Goal: Transaction & Acquisition: Purchase product/service

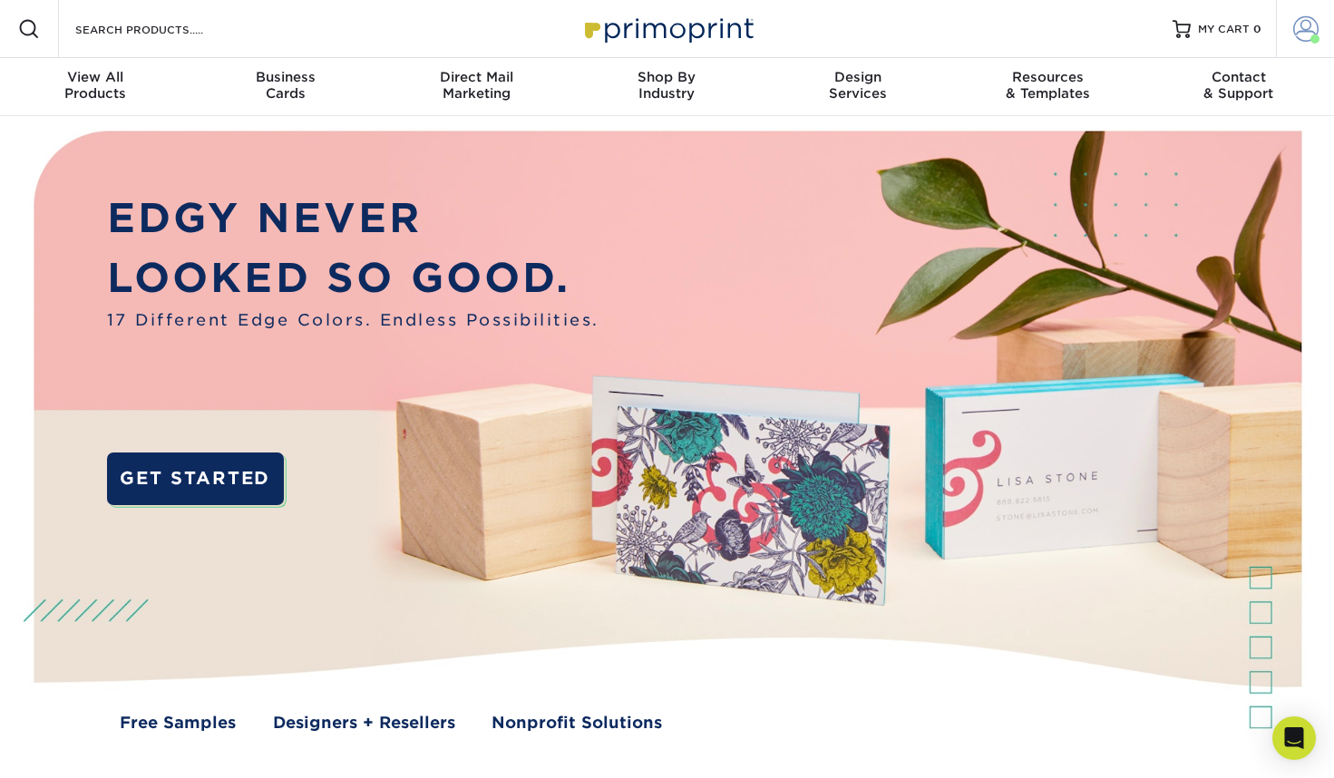
click at [1296, 33] on span at bounding box center [1305, 28] width 25 height 25
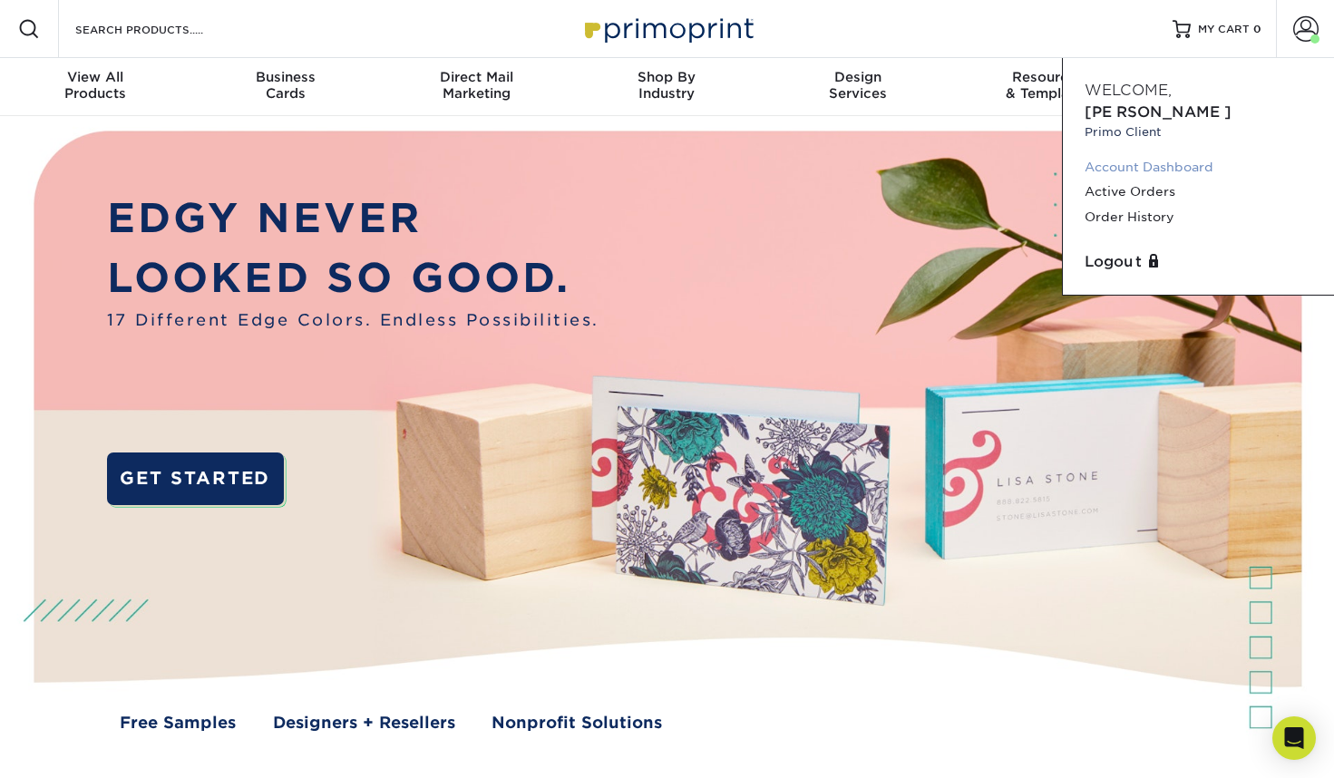
click at [1186, 155] on link "Account Dashboard" at bounding box center [1199, 167] width 228 height 24
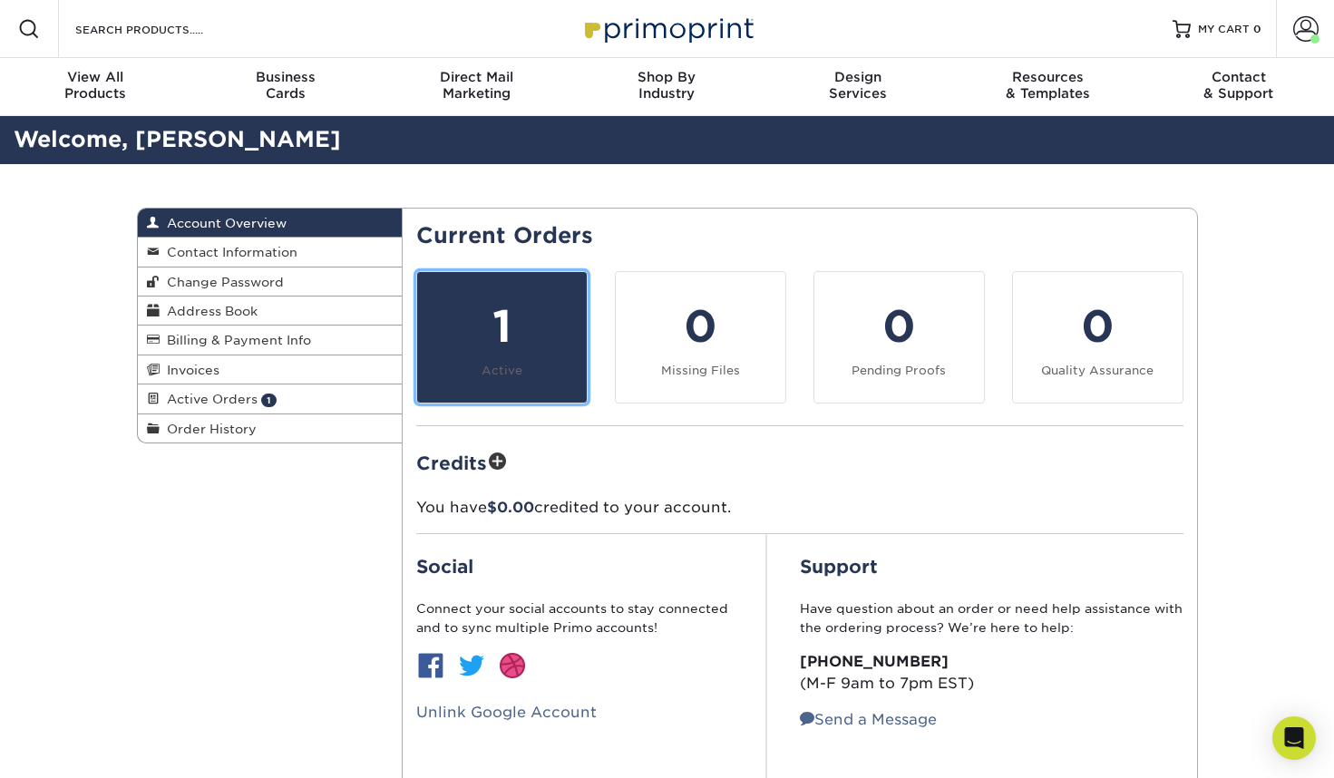
click at [465, 346] on div "1" at bounding box center [502, 326] width 148 height 65
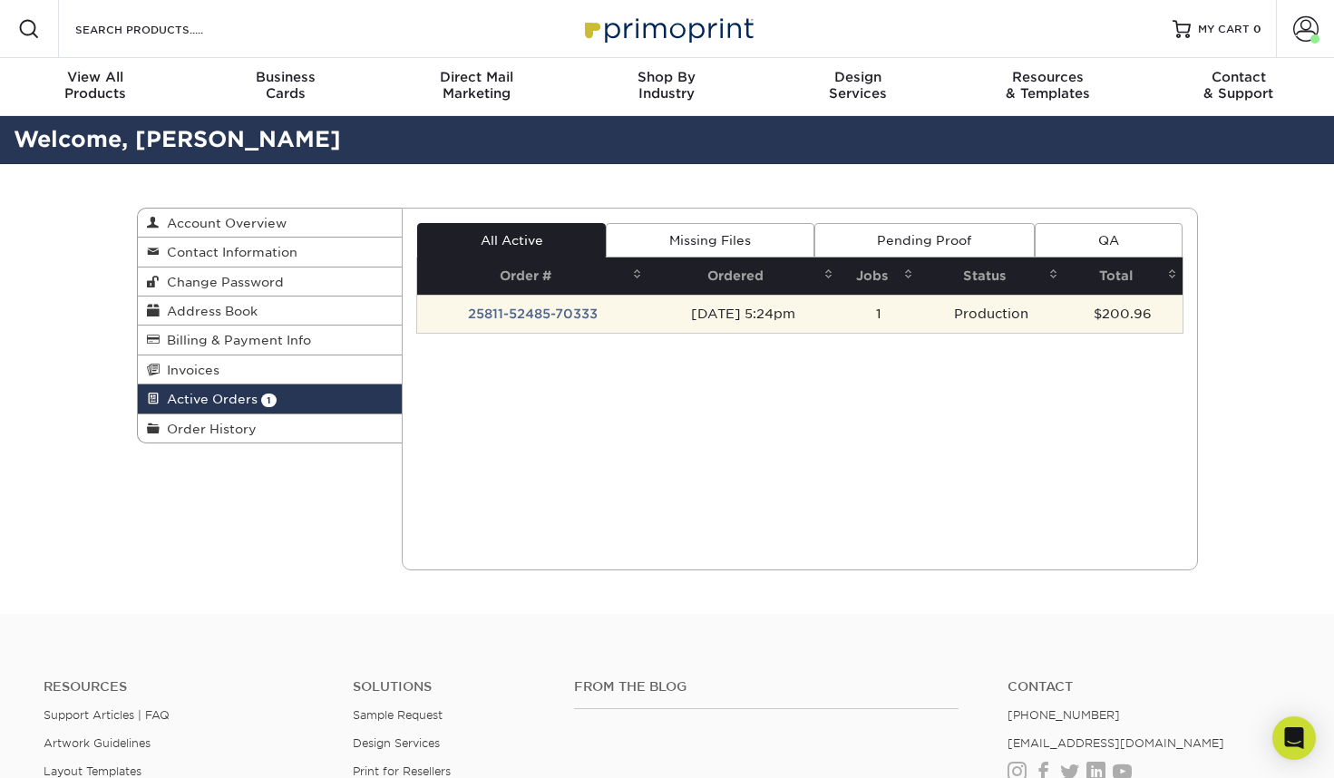
click at [503, 312] on td "25811-52485-70333" at bounding box center [532, 314] width 230 height 38
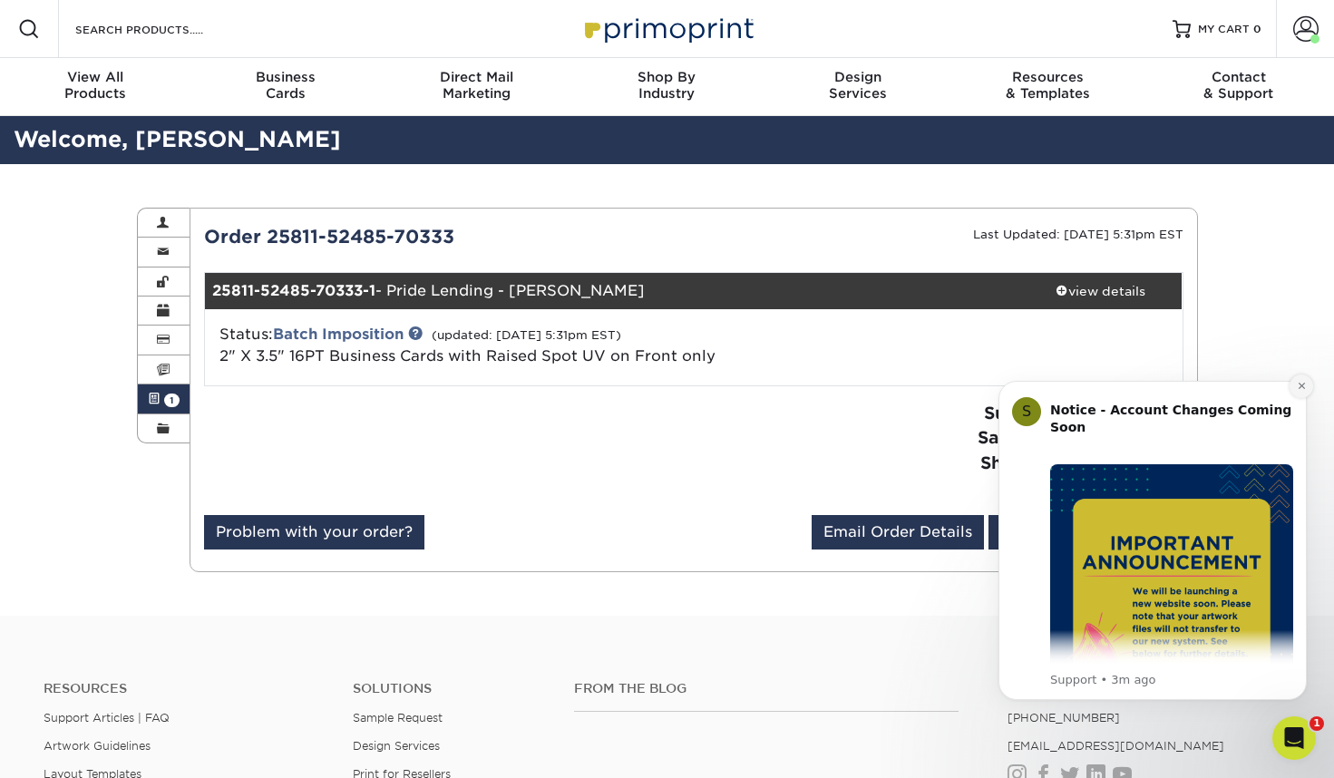
click at [1307, 384] on button "Dismiss notification" at bounding box center [1302, 387] width 24 height 24
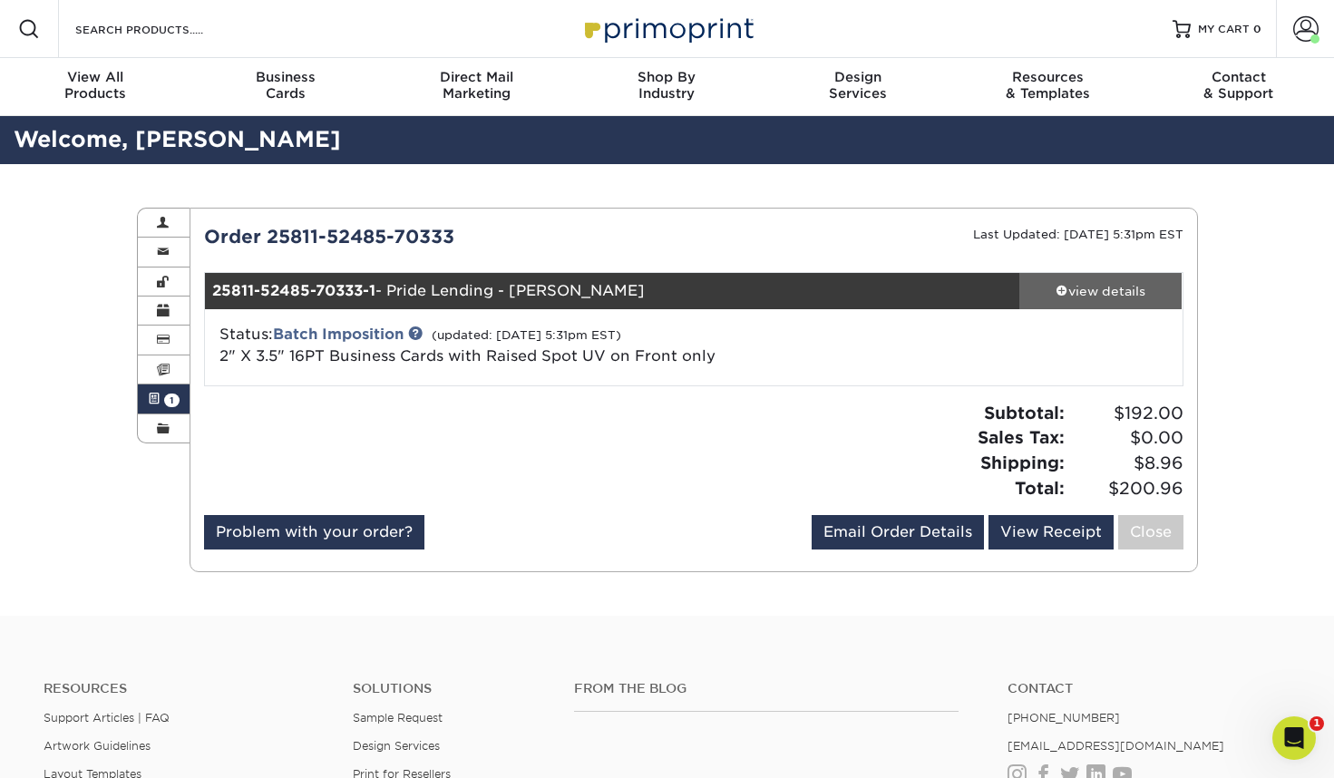
click at [1090, 288] on div "view details" at bounding box center [1100, 291] width 163 height 18
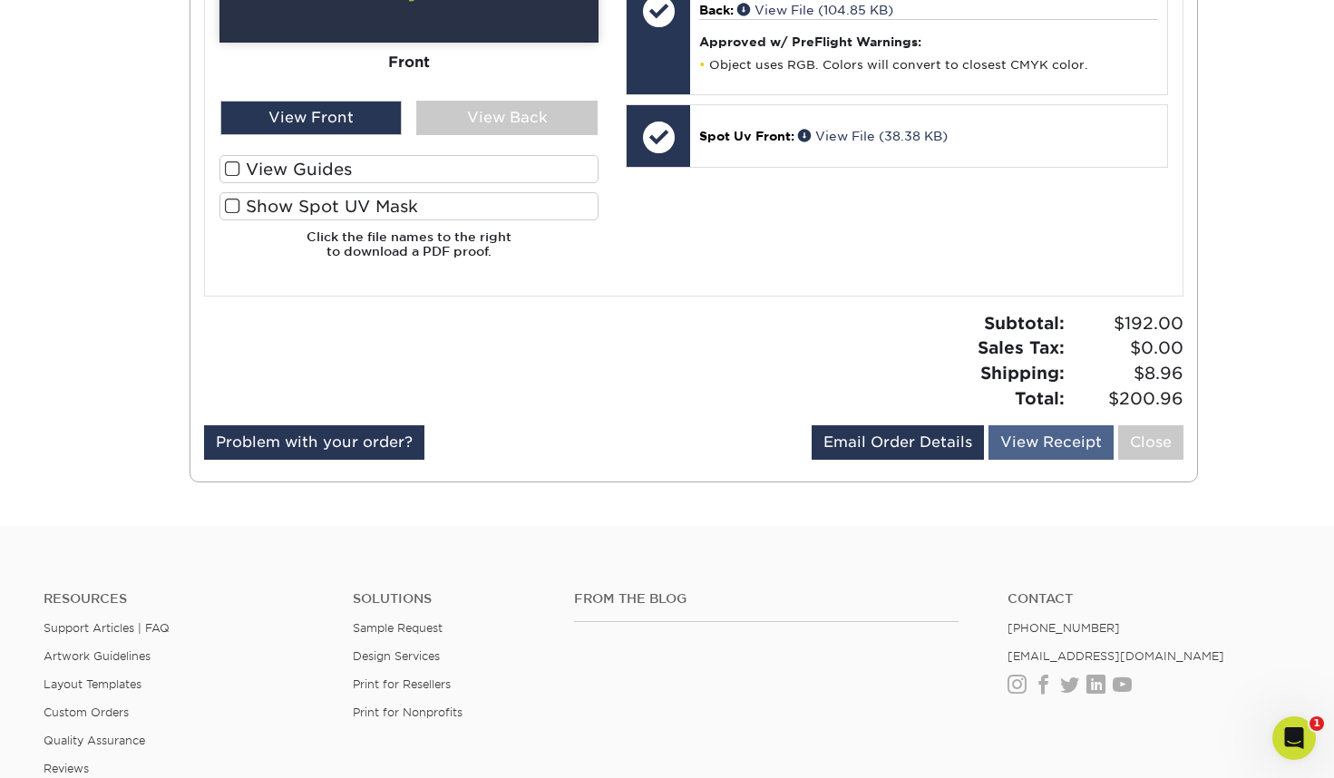
scroll to position [965, 0]
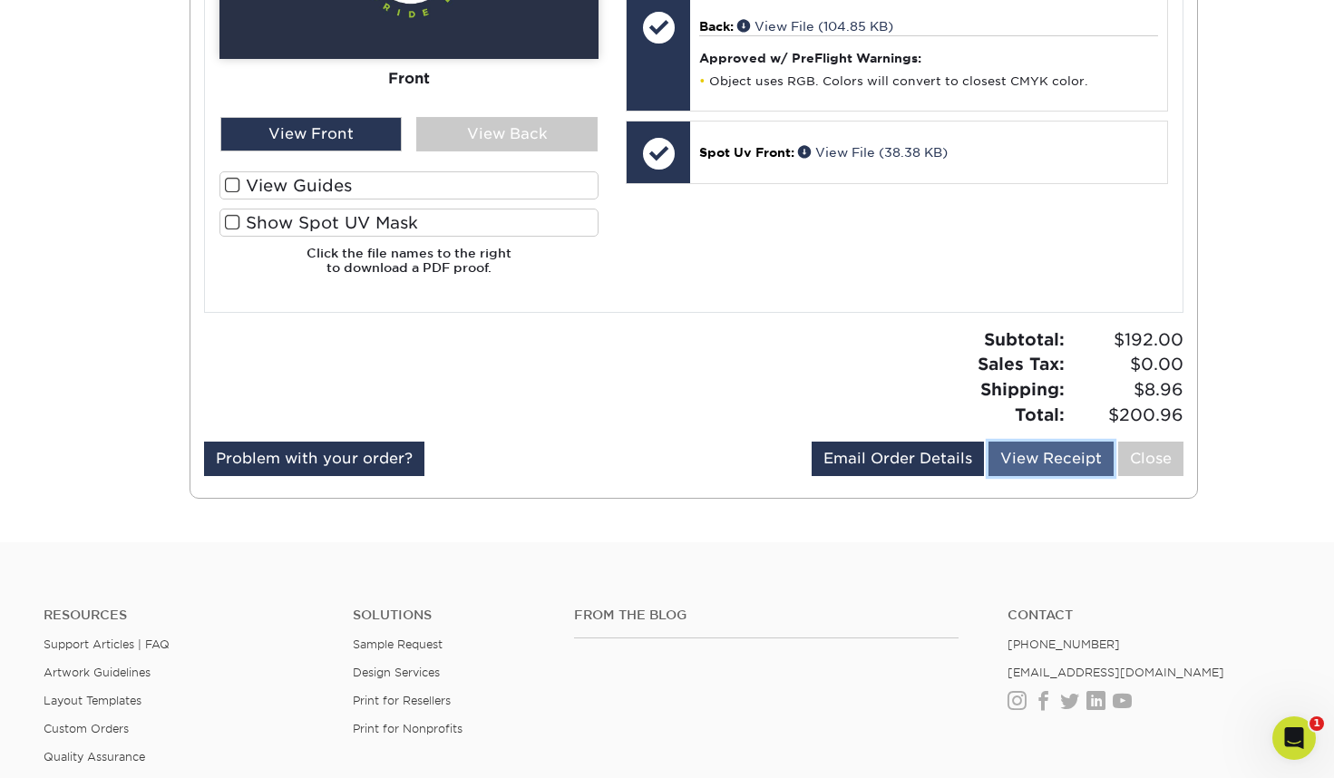
click at [1021, 453] on link "View Receipt" at bounding box center [1050, 459] width 125 height 34
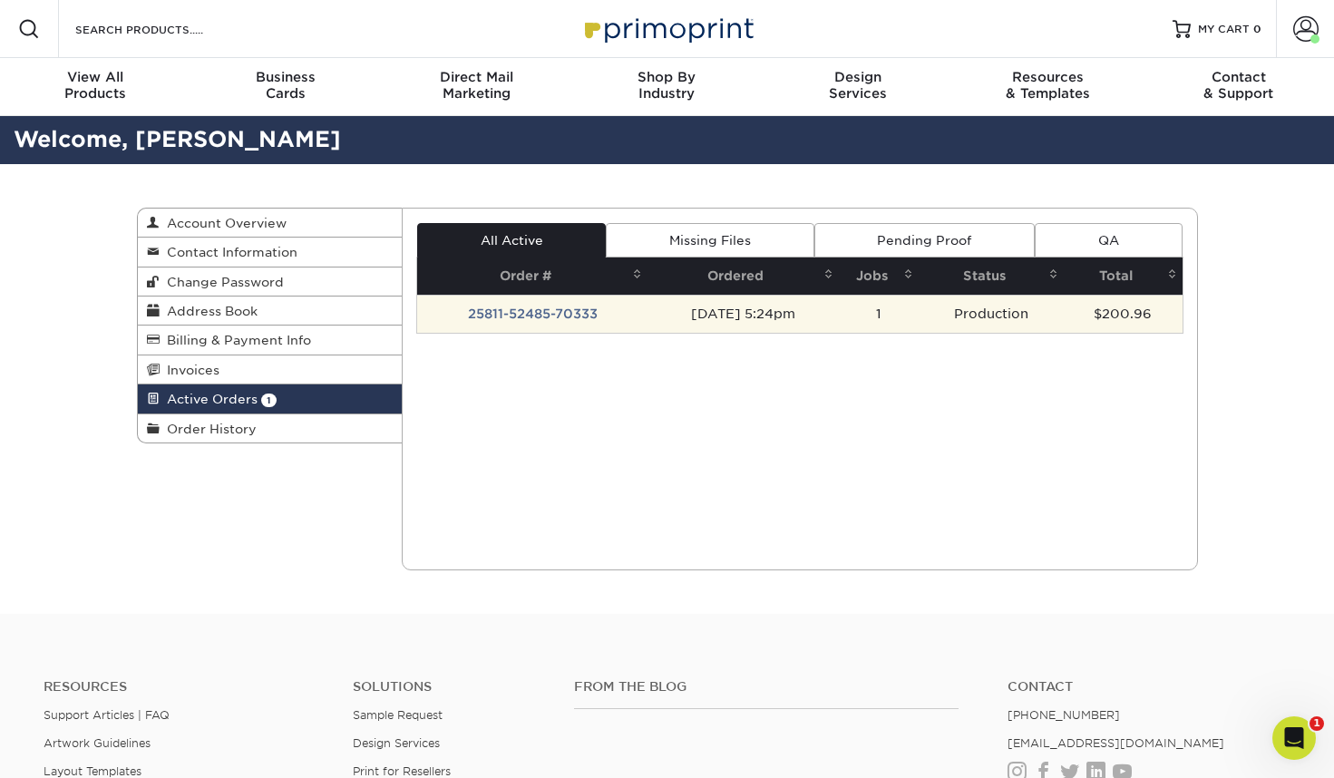
click at [482, 314] on td "25811-52485-70333" at bounding box center [532, 314] width 230 height 38
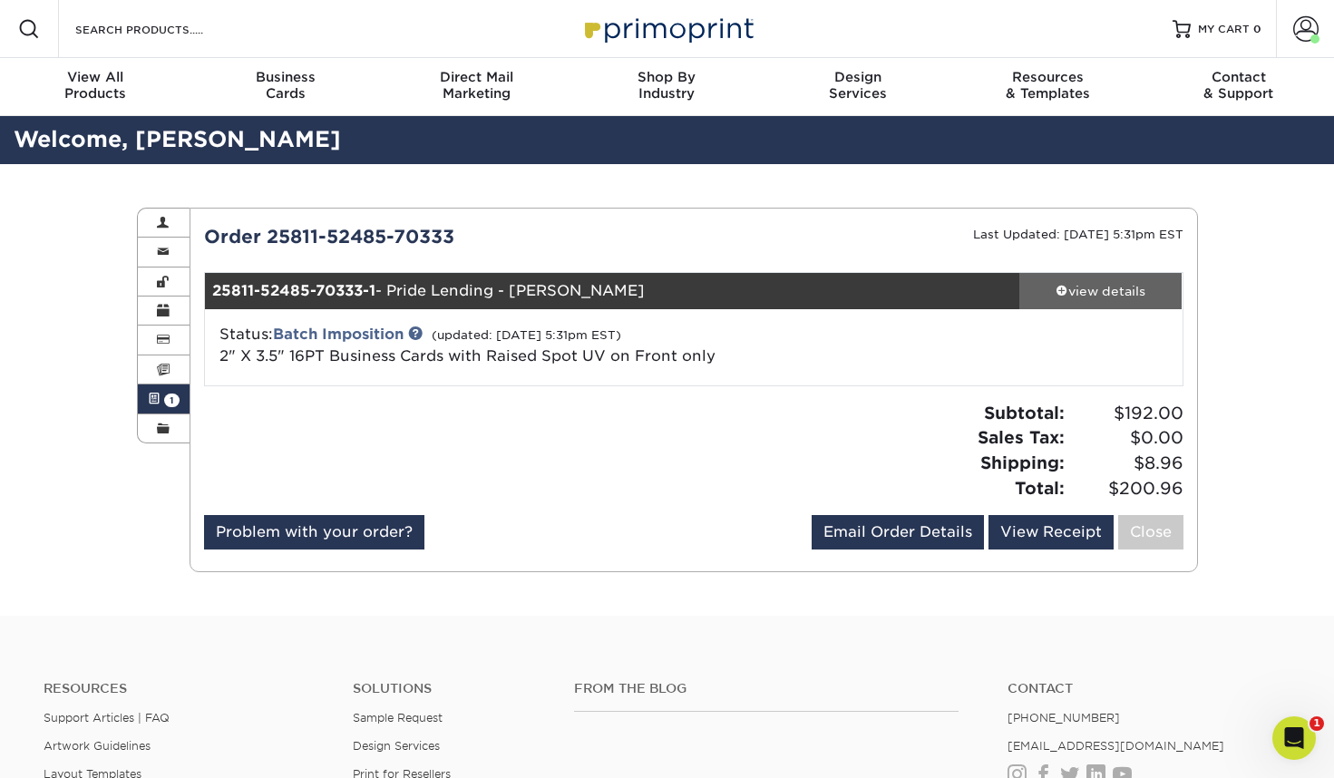
click at [1051, 287] on div "view details" at bounding box center [1100, 291] width 163 height 18
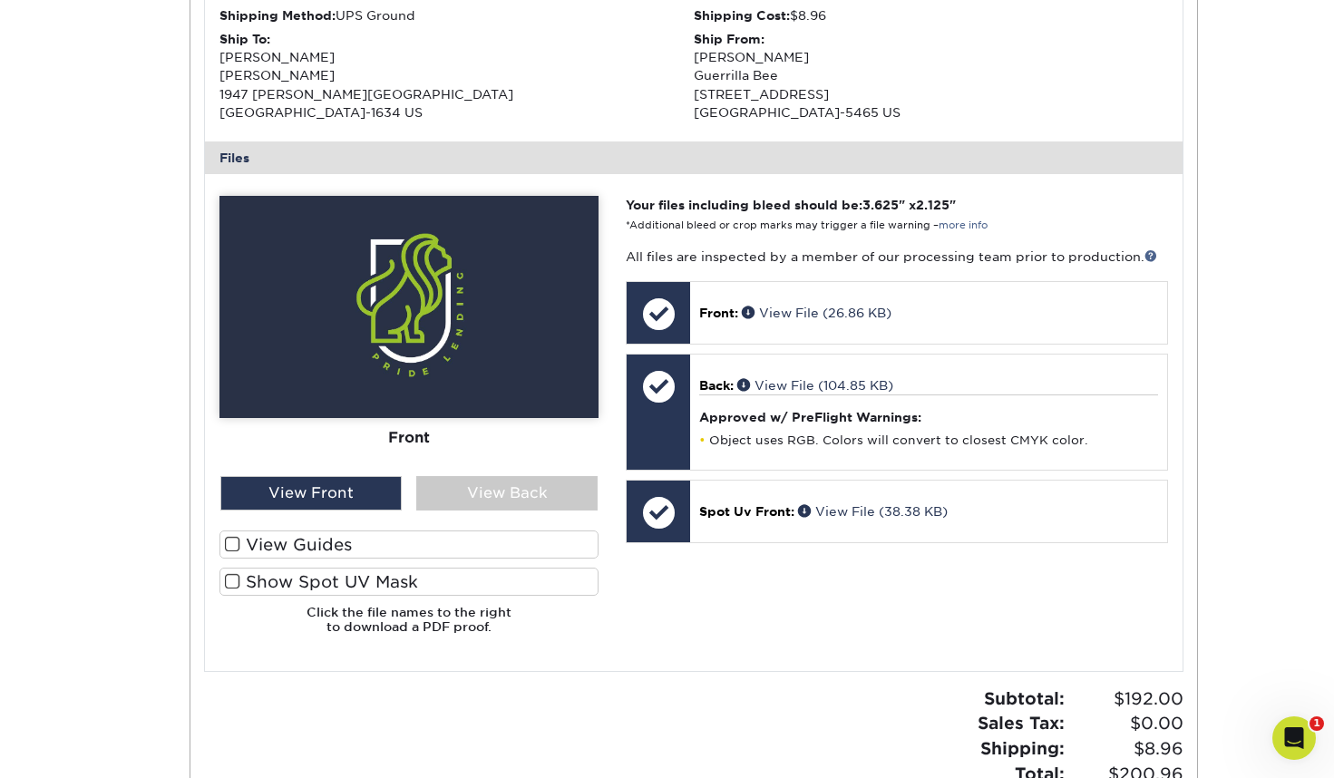
scroll to position [609, 0]
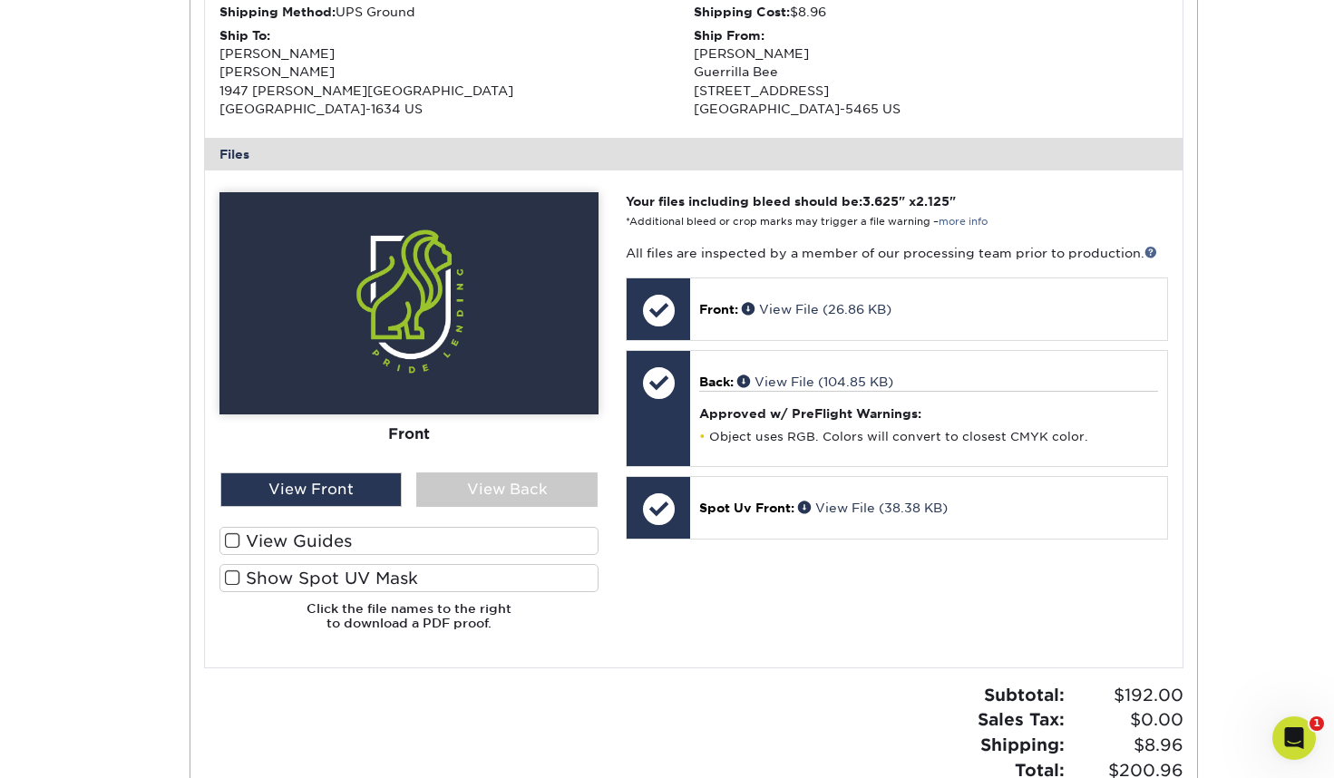
click at [230, 577] on span at bounding box center [232, 577] width 15 height 17
click at [0, 0] on input "Show Spot UV Mask" at bounding box center [0, 0] width 0 height 0
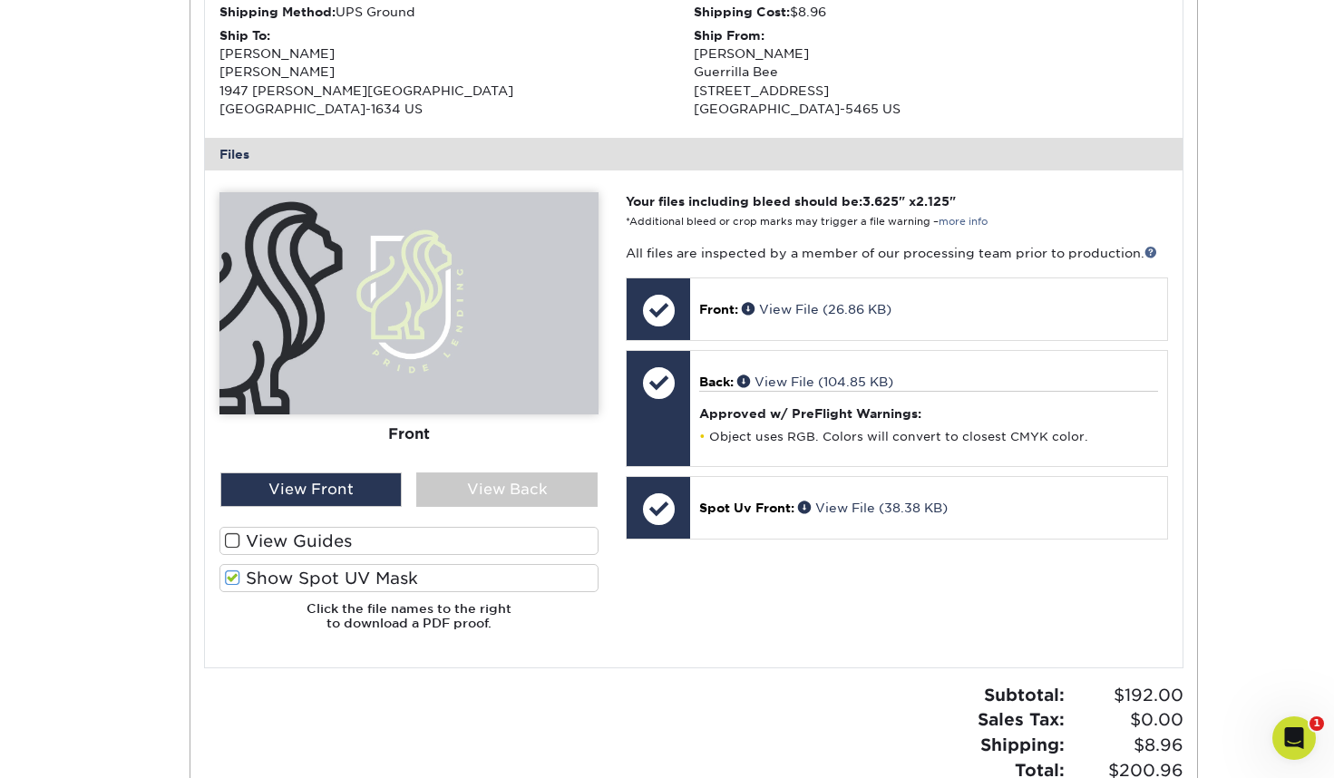
click at [230, 577] on span at bounding box center [232, 577] width 15 height 17
click at [0, 0] on input "Show Spot UV Mask" at bounding box center [0, 0] width 0 height 0
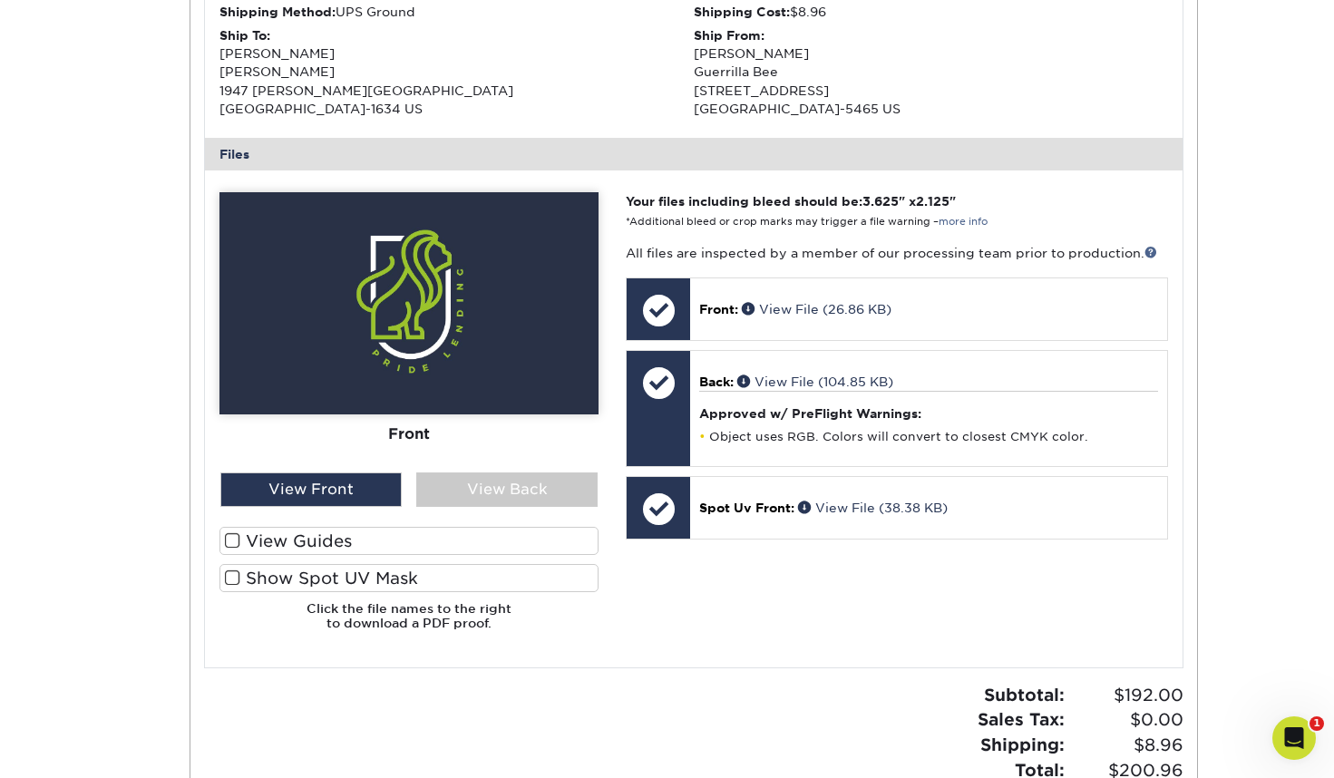
click at [229, 536] on span at bounding box center [232, 540] width 15 height 17
click at [0, 0] on input "View Guides" at bounding box center [0, 0] width 0 height 0
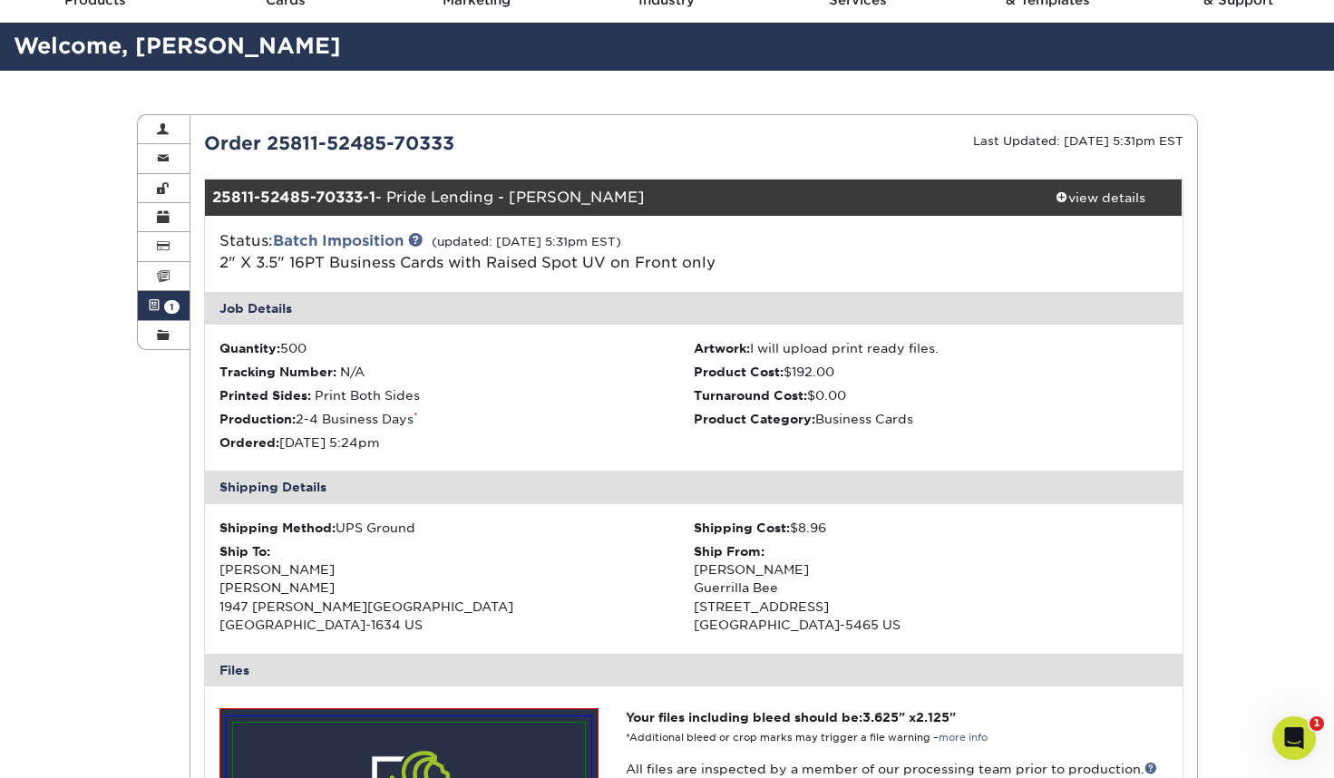
scroll to position [0, 0]
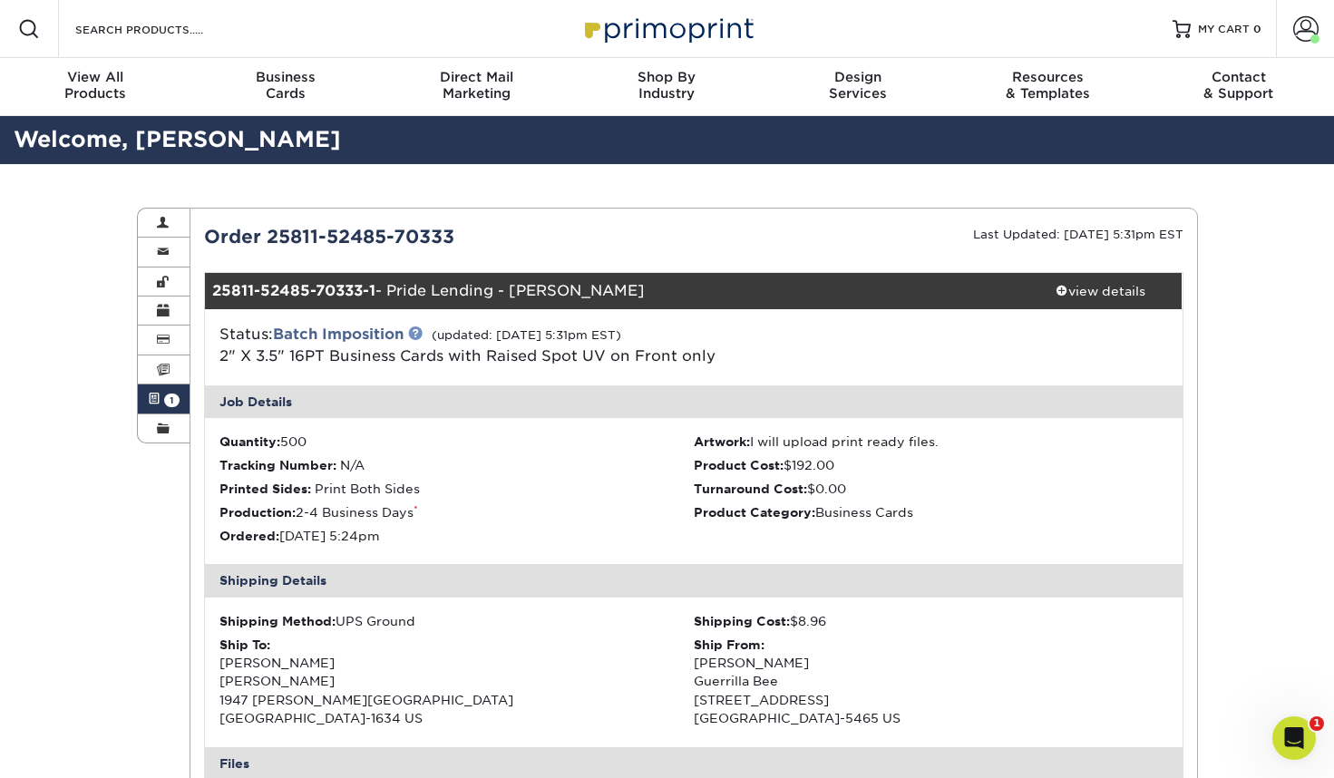
click at [417, 330] on link at bounding box center [415, 333] width 15 height 15
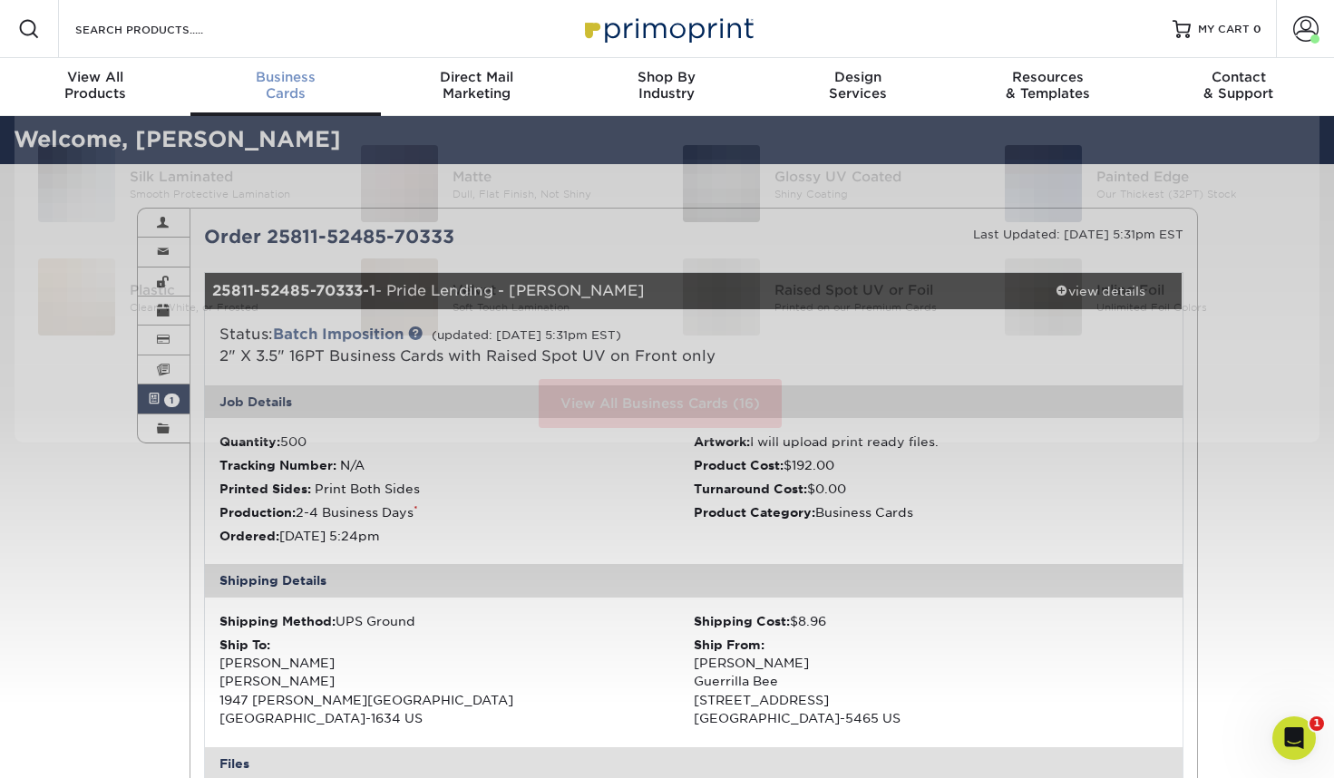
click at [273, 97] on div "Business Cards" at bounding box center [285, 85] width 190 height 33
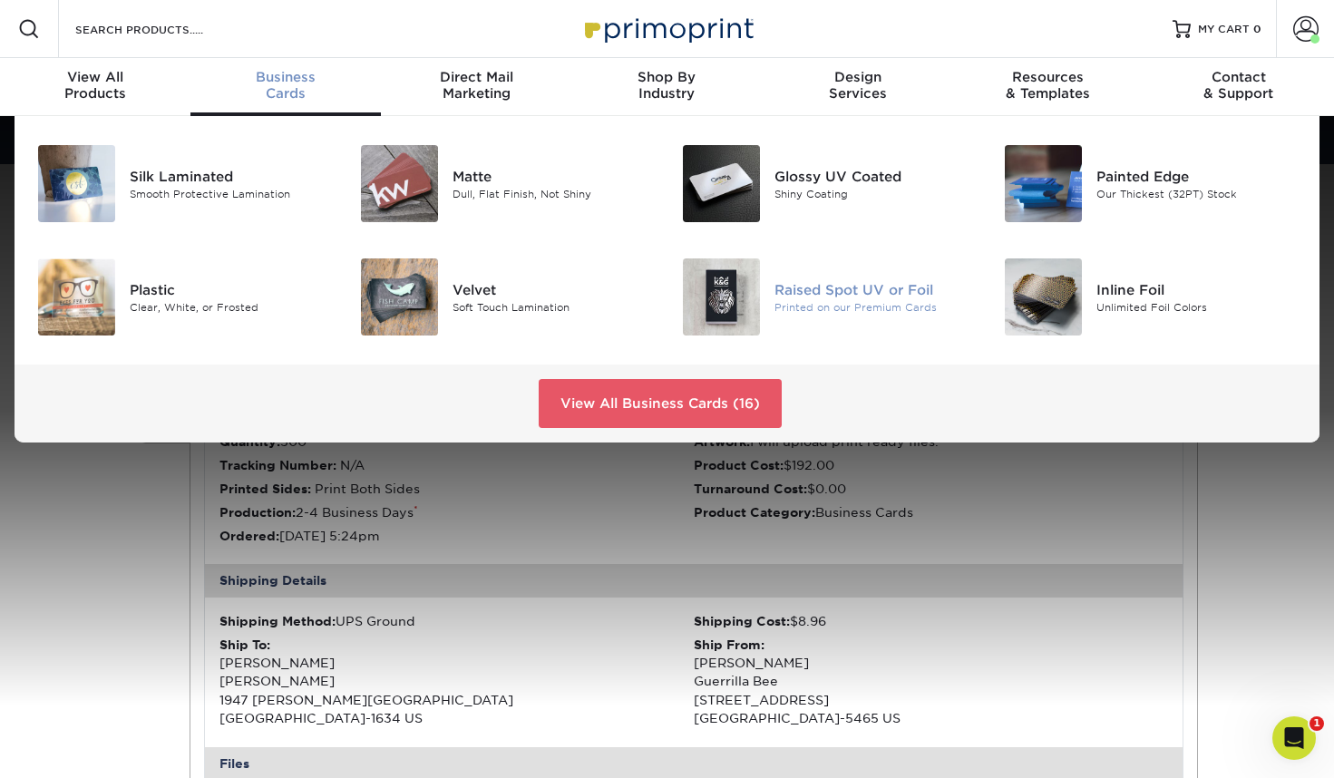
click at [718, 323] on img at bounding box center [721, 296] width 77 height 77
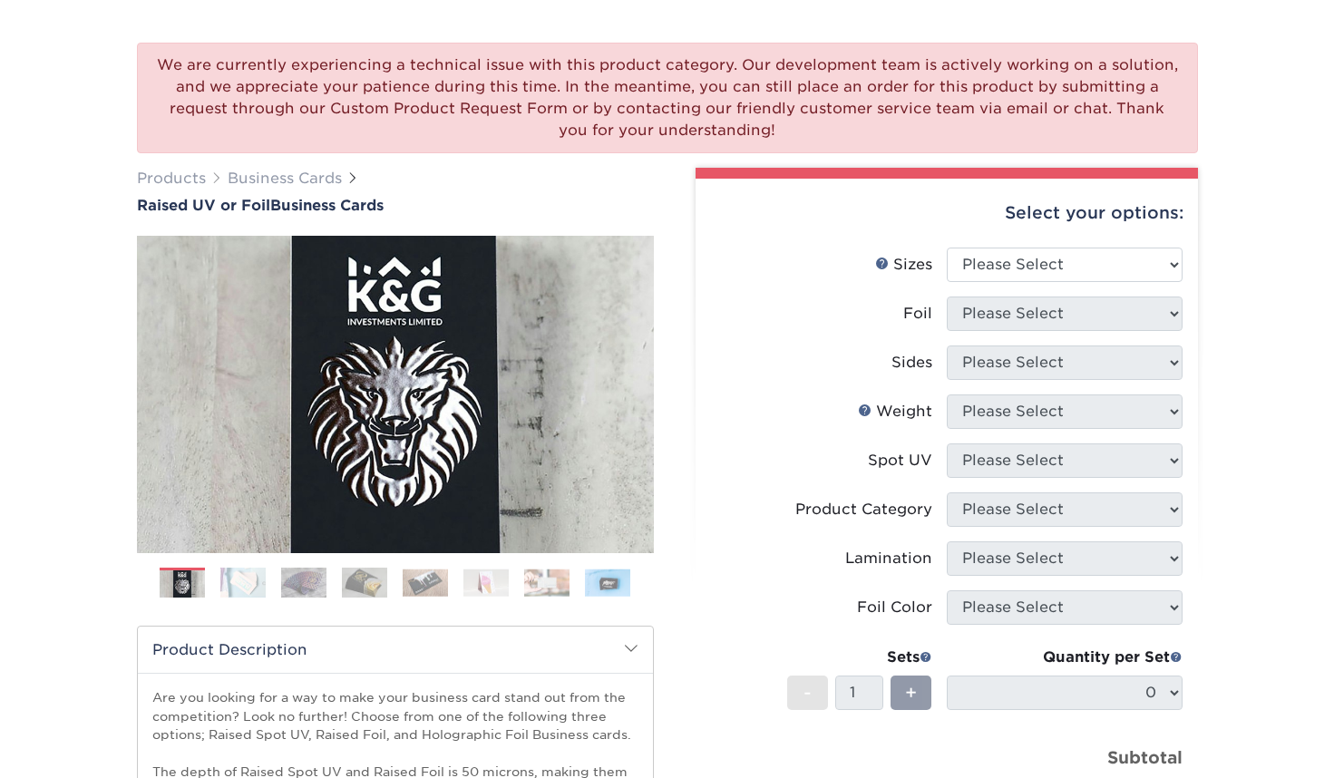
scroll to position [118, 0]
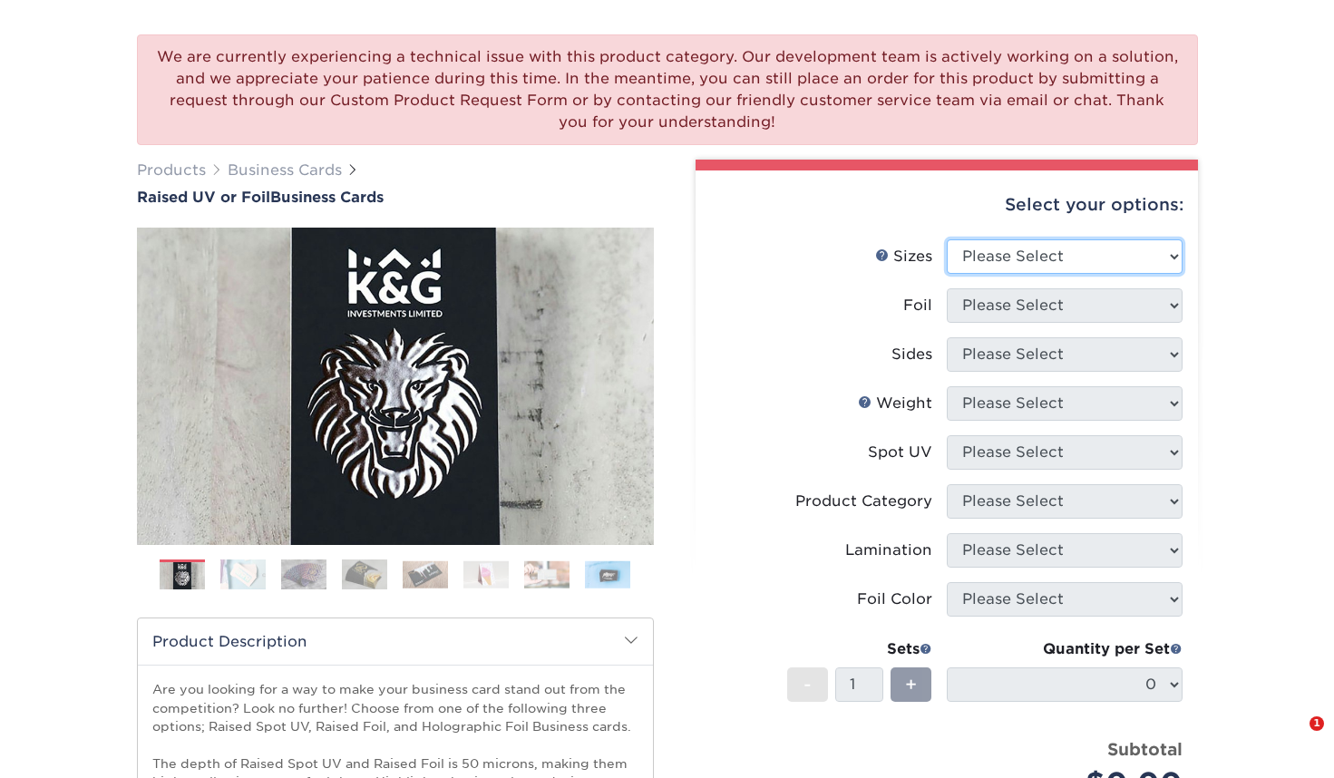
click at [959, 261] on select "Please Select 2" x 3.5" - Standard" at bounding box center [1065, 256] width 236 height 34
select select "2.00x3.50"
click at [947, 239] on select "Please Select 2" x 3.5" - Standard" at bounding box center [1065, 256] width 236 height 34
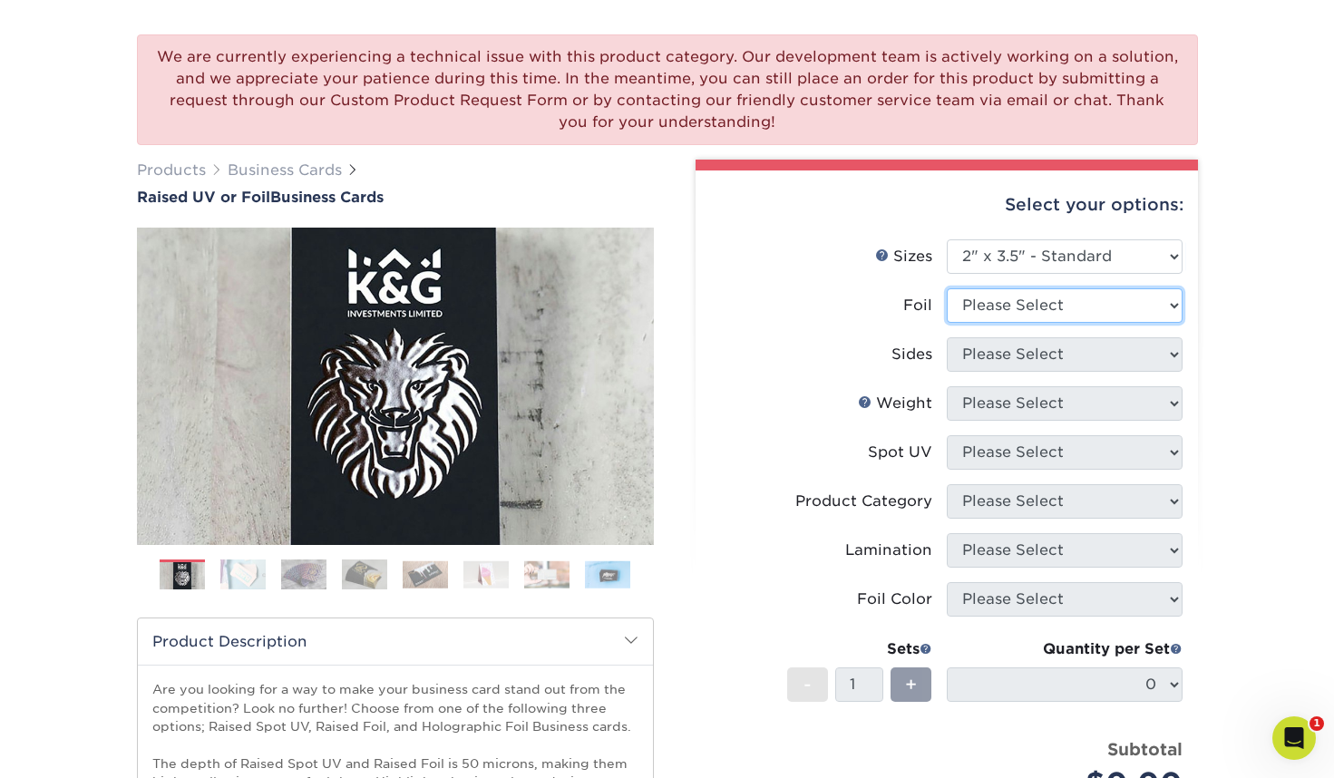
click at [979, 307] on select "Please Select No Yes" at bounding box center [1065, 305] width 236 height 34
select select "0"
click at [947, 288] on select "Please Select No Yes" at bounding box center [1065, 305] width 236 height 34
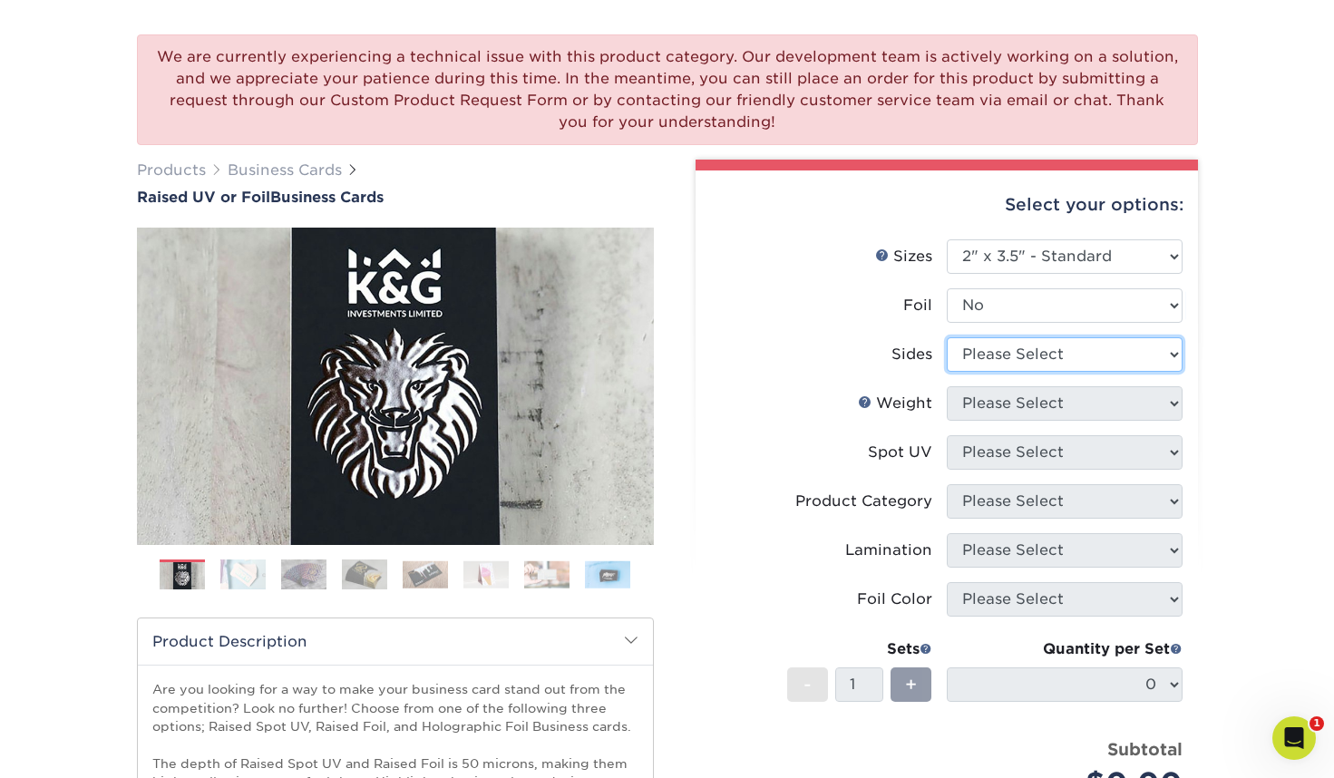
click at [988, 369] on select "Please Select Print Both Sides Print Front Only" at bounding box center [1065, 354] width 236 height 34
select select "13abbda7-1d64-4f25-8bb2-c179b224825d"
click at [947, 337] on select "Please Select Print Both Sides Print Front Only" at bounding box center [1065, 354] width 236 height 34
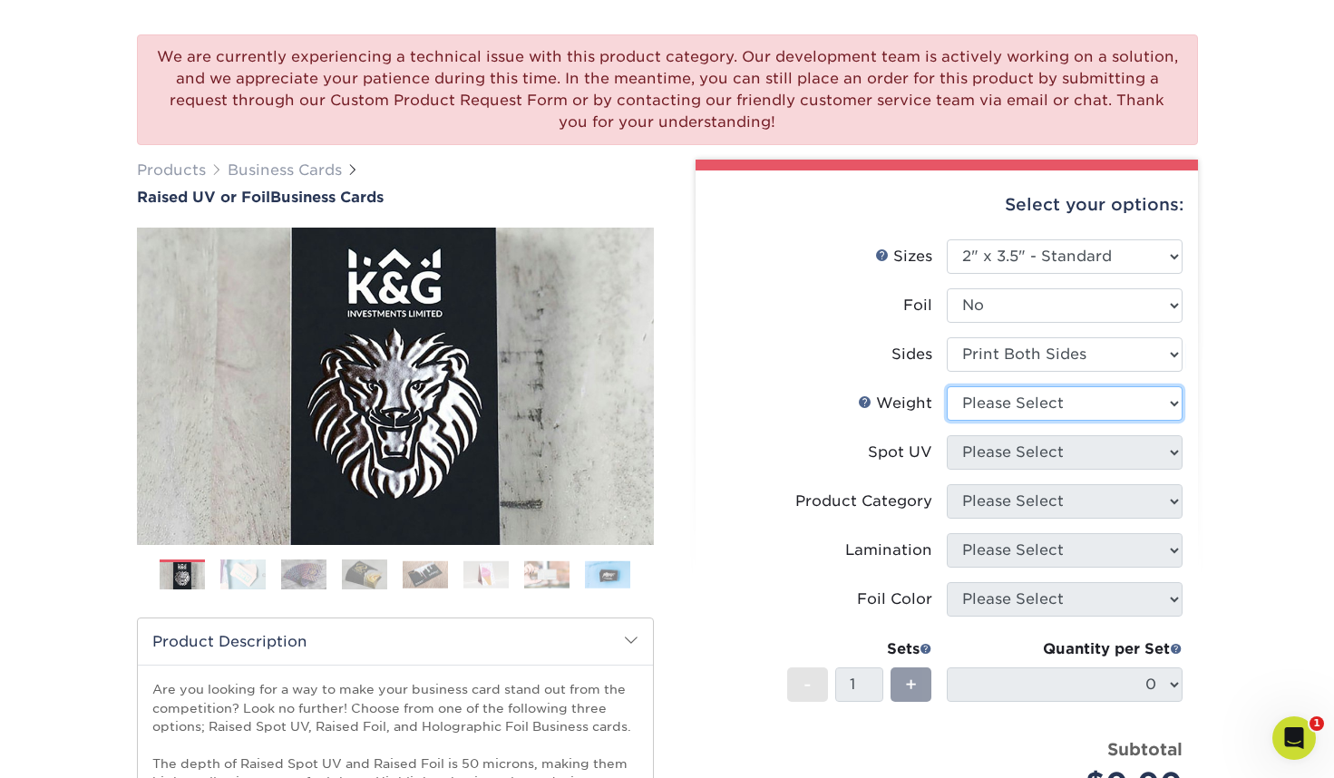
click at [991, 408] on select "Please Select 16PT" at bounding box center [1065, 403] width 236 height 34
select select "16PT"
click at [947, 386] on select "Please Select 16PT" at bounding box center [1065, 403] width 236 height 34
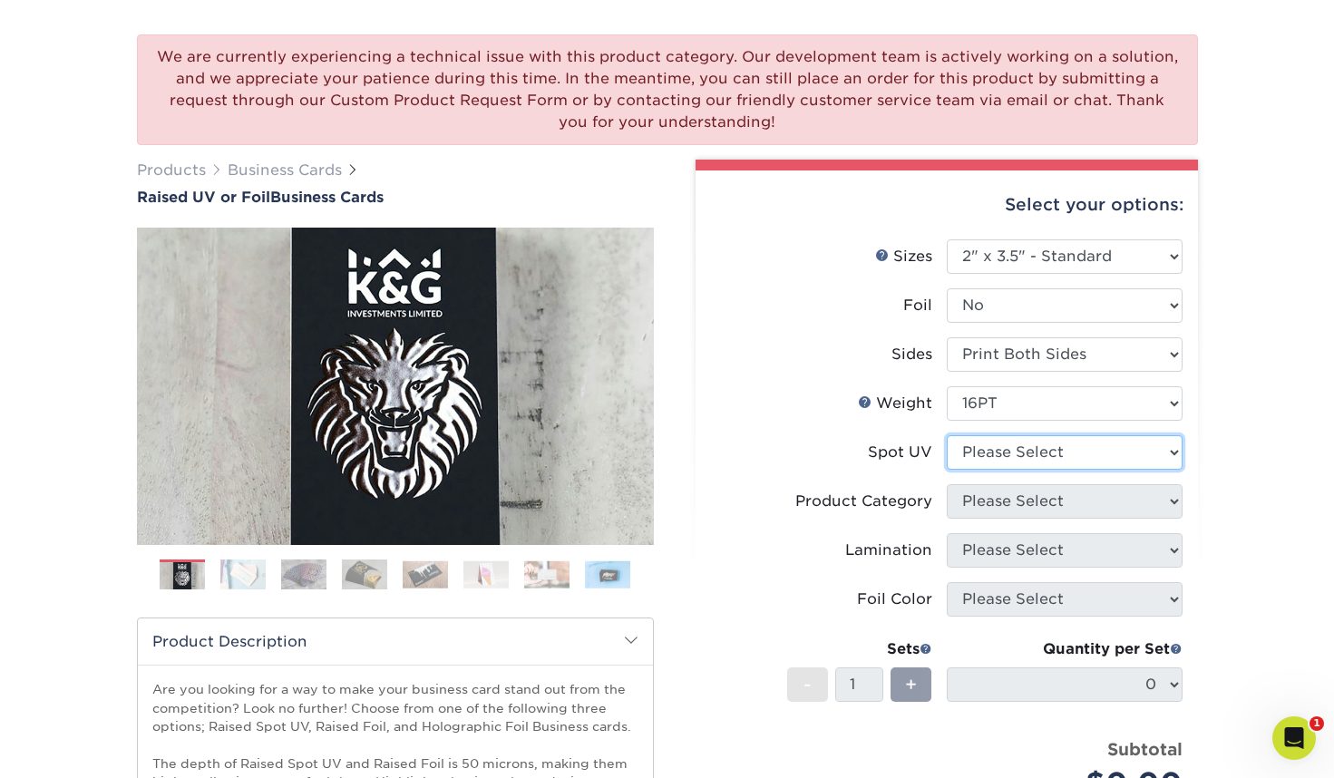
click at [991, 453] on select "Please Select No Spot UV Front Only" at bounding box center [1065, 452] width 236 height 34
click at [947, 435] on select "Please Select No Spot UV Front Only" at bounding box center [1065, 452] width 236 height 34
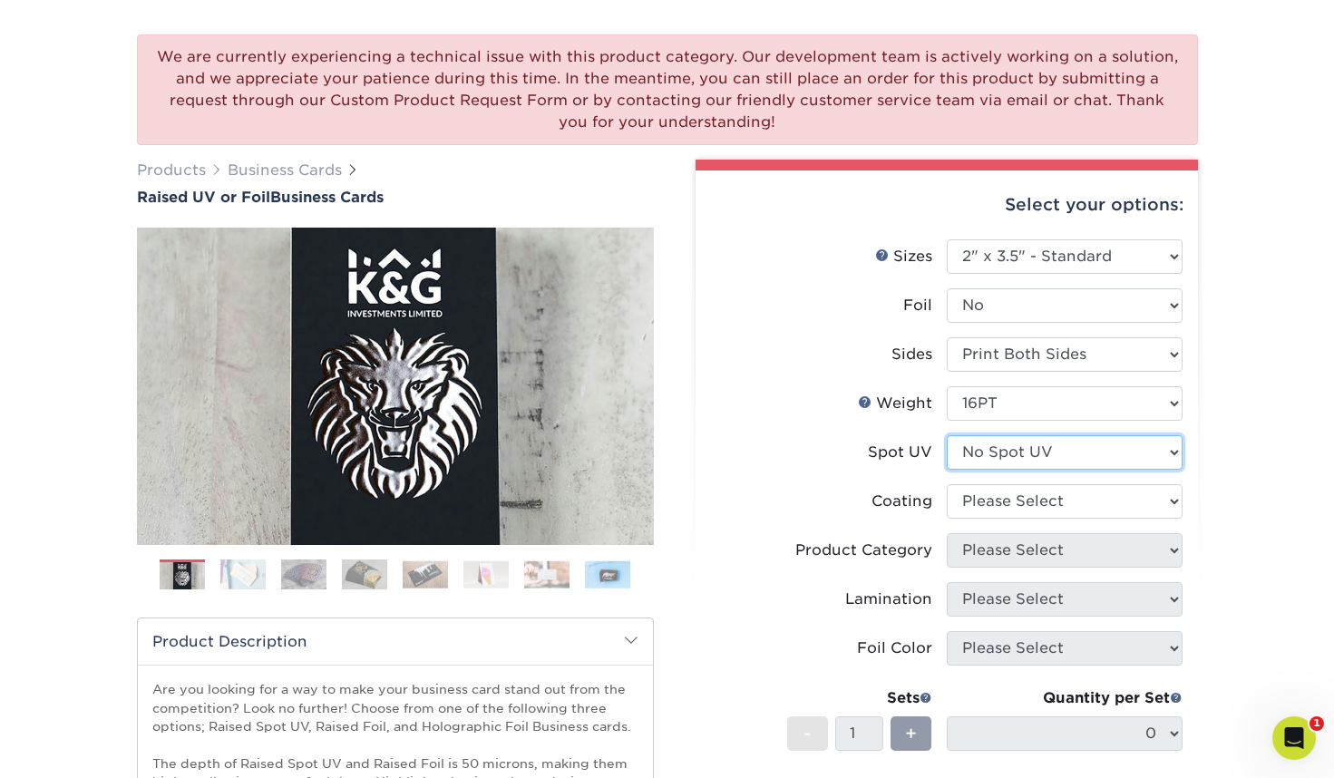
click at [984, 450] on select "Please Select No Spot UV Front Only" at bounding box center [1065, 452] width 236 height 34
select select "1"
click at [947, 435] on select "Please Select No Spot UV Front Only" at bounding box center [1065, 452] width 236 height 34
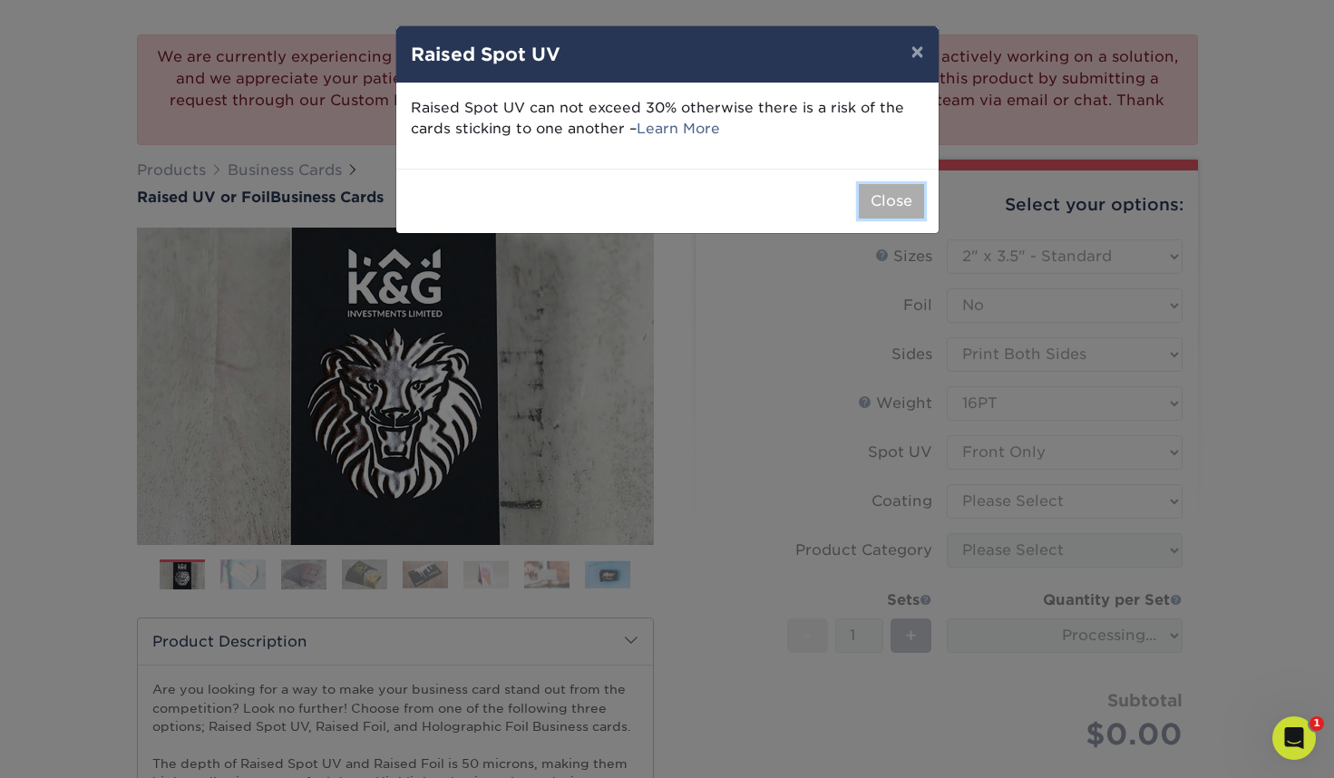
click at [874, 193] on button "Close" at bounding box center [891, 201] width 65 height 34
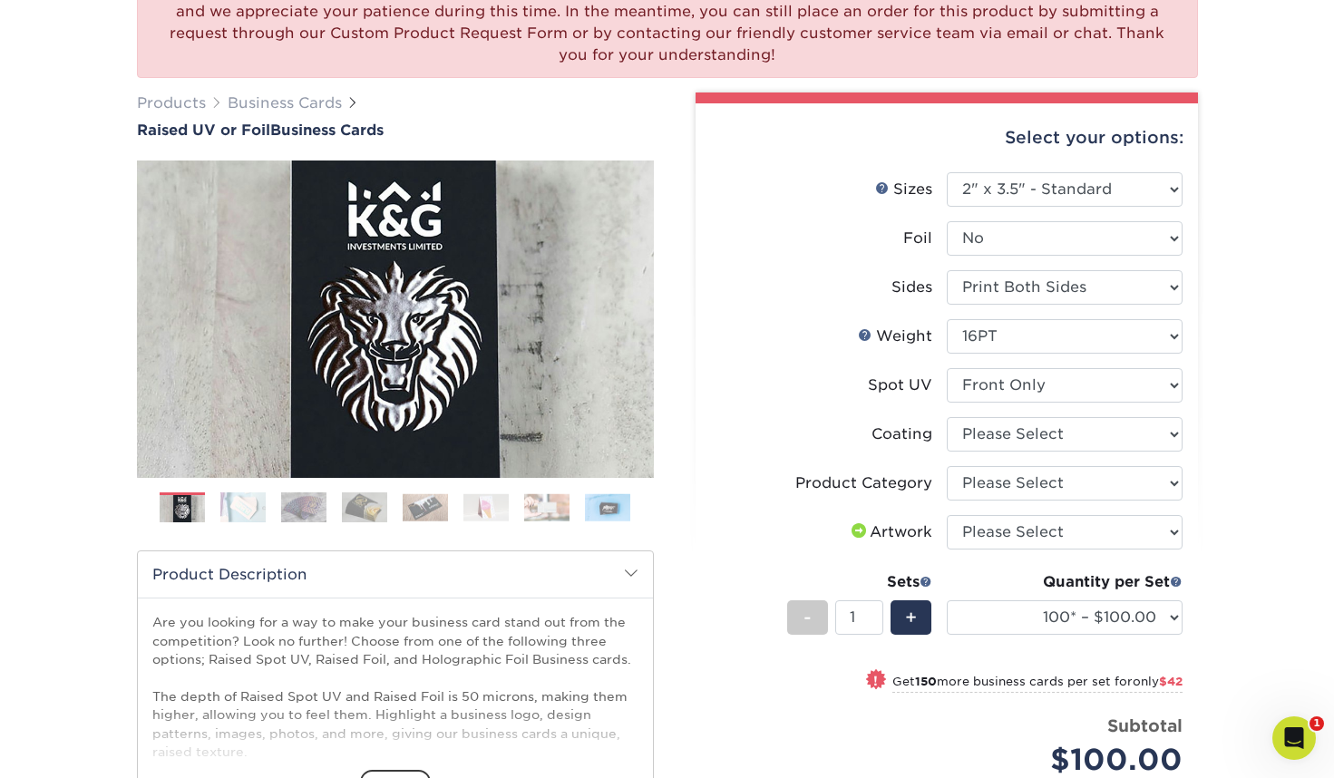
scroll to position [191, 0]
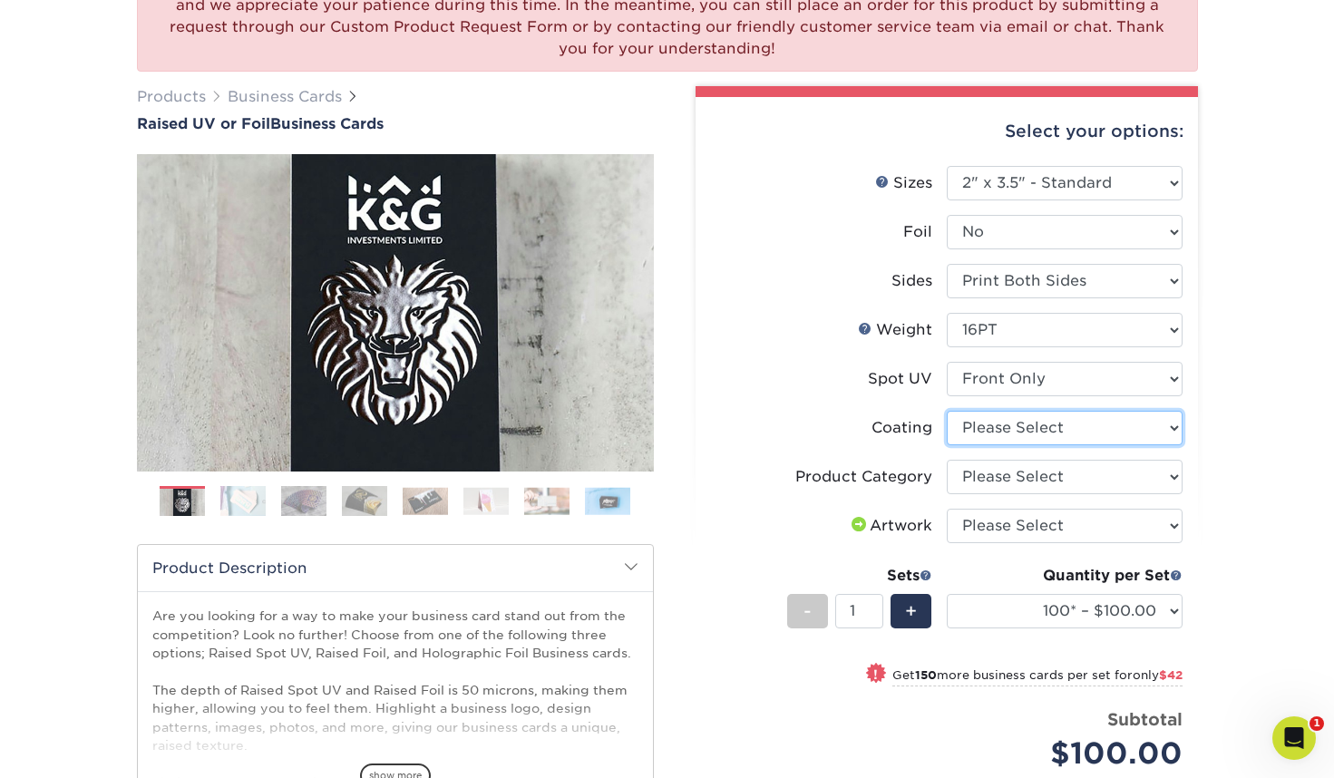
click at [979, 437] on select at bounding box center [1065, 428] width 236 height 34
select select "3e7618de-abca-4bda-9f97-8b9129e913d8"
click at [947, 411] on select at bounding box center [1065, 428] width 236 height 34
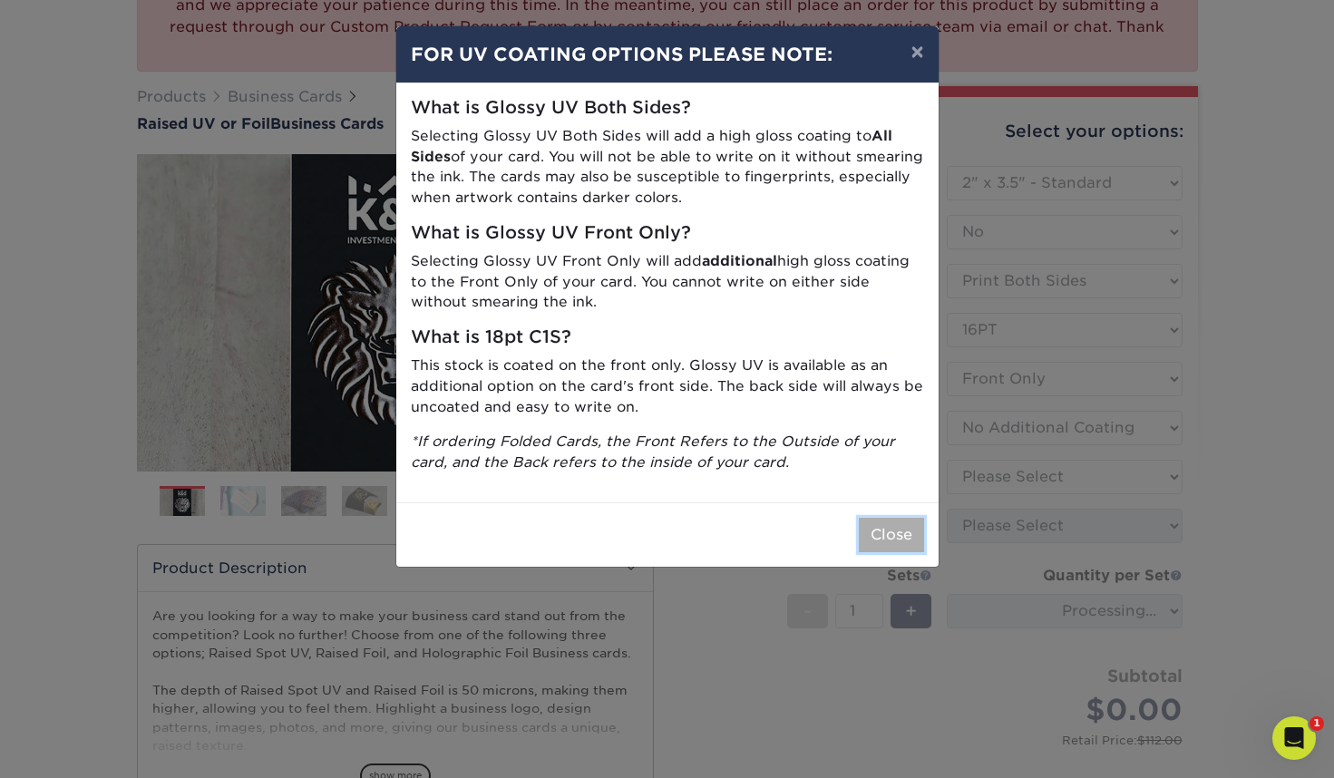
click at [889, 538] on button "Close" at bounding box center [891, 535] width 65 height 34
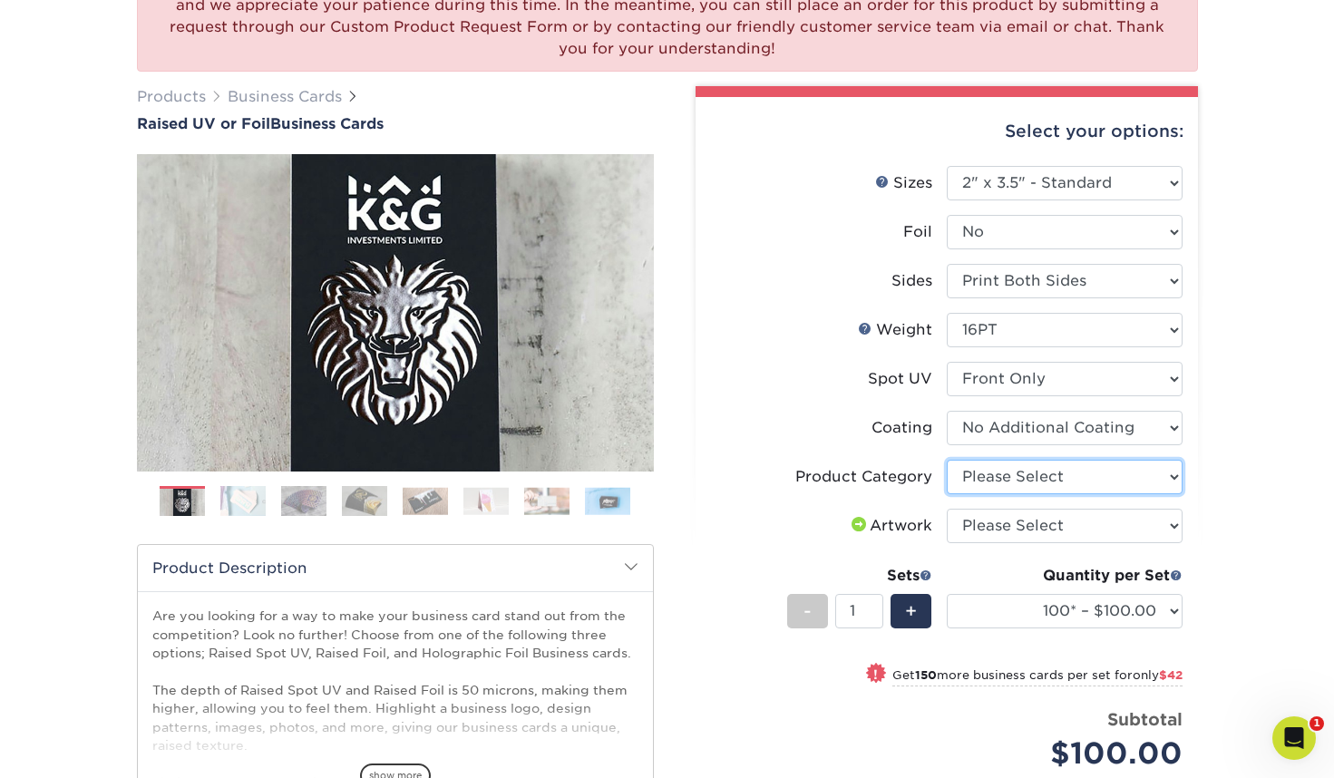
click at [966, 474] on select "Please Select Business Cards" at bounding box center [1065, 477] width 236 height 34
select select "3b5148f1-0588-4f88-a218-97bcfdce65c1"
click at [947, 460] on select "Please Select Business Cards" at bounding box center [1065, 477] width 236 height 34
click at [998, 529] on select "Please Select I will upload files I need a design - $100" at bounding box center [1065, 526] width 236 height 34
select select "upload"
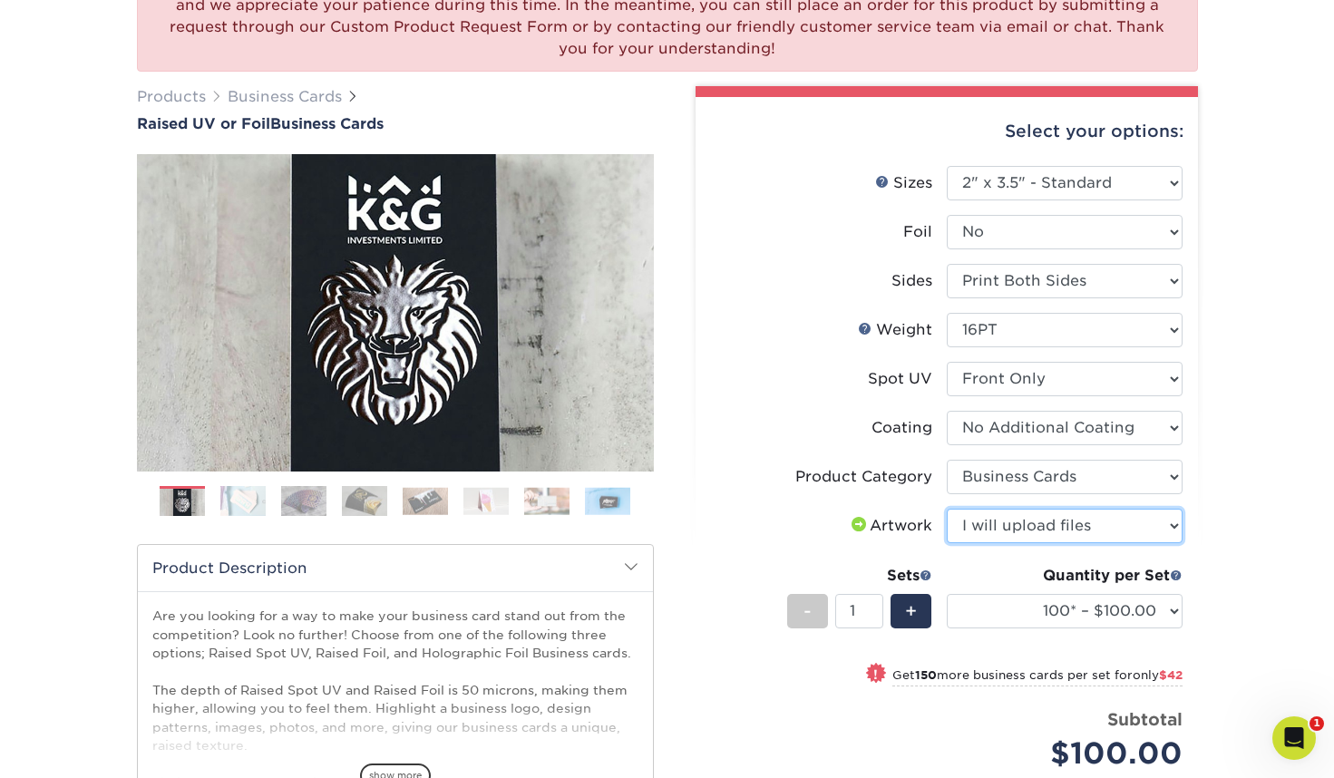
click at [947, 509] on select "Please Select I will upload files I need a design - $100" at bounding box center [1065, 526] width 236 height 34
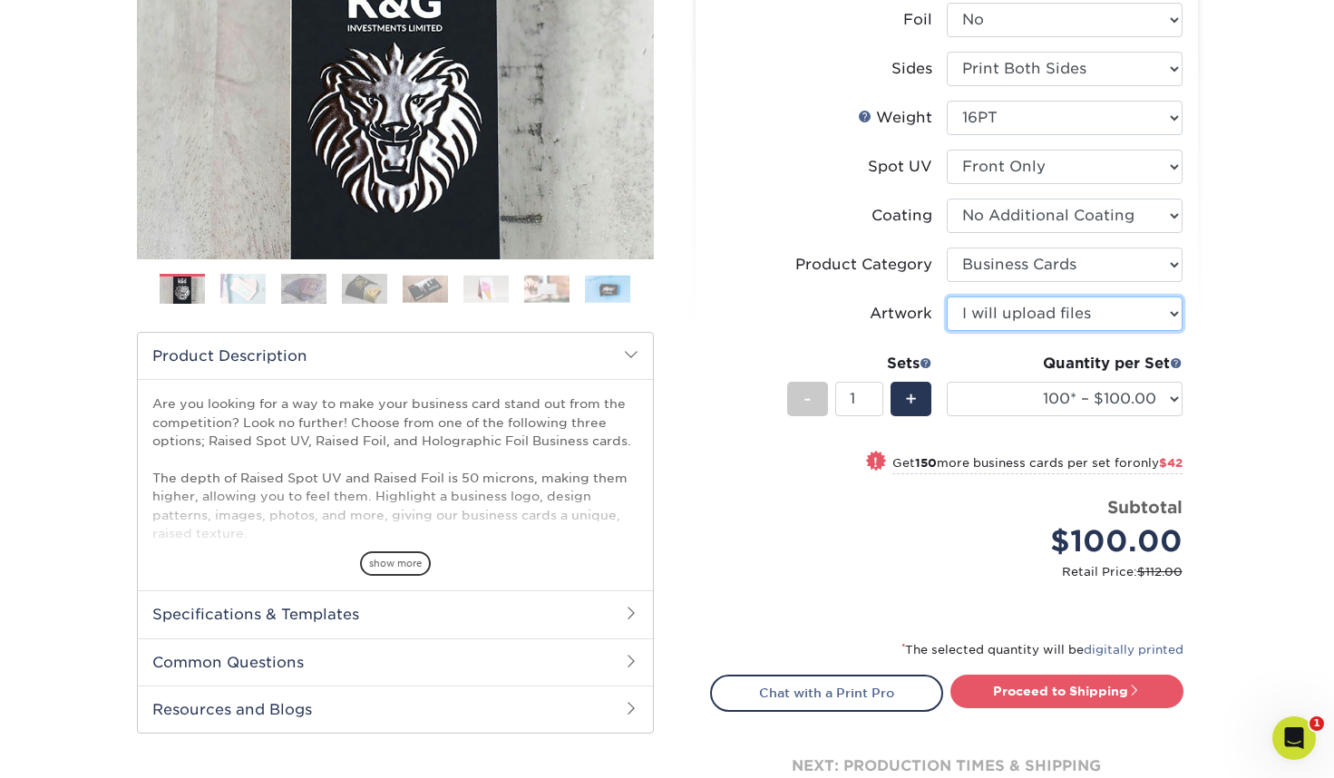
scroll to position [381, 0]
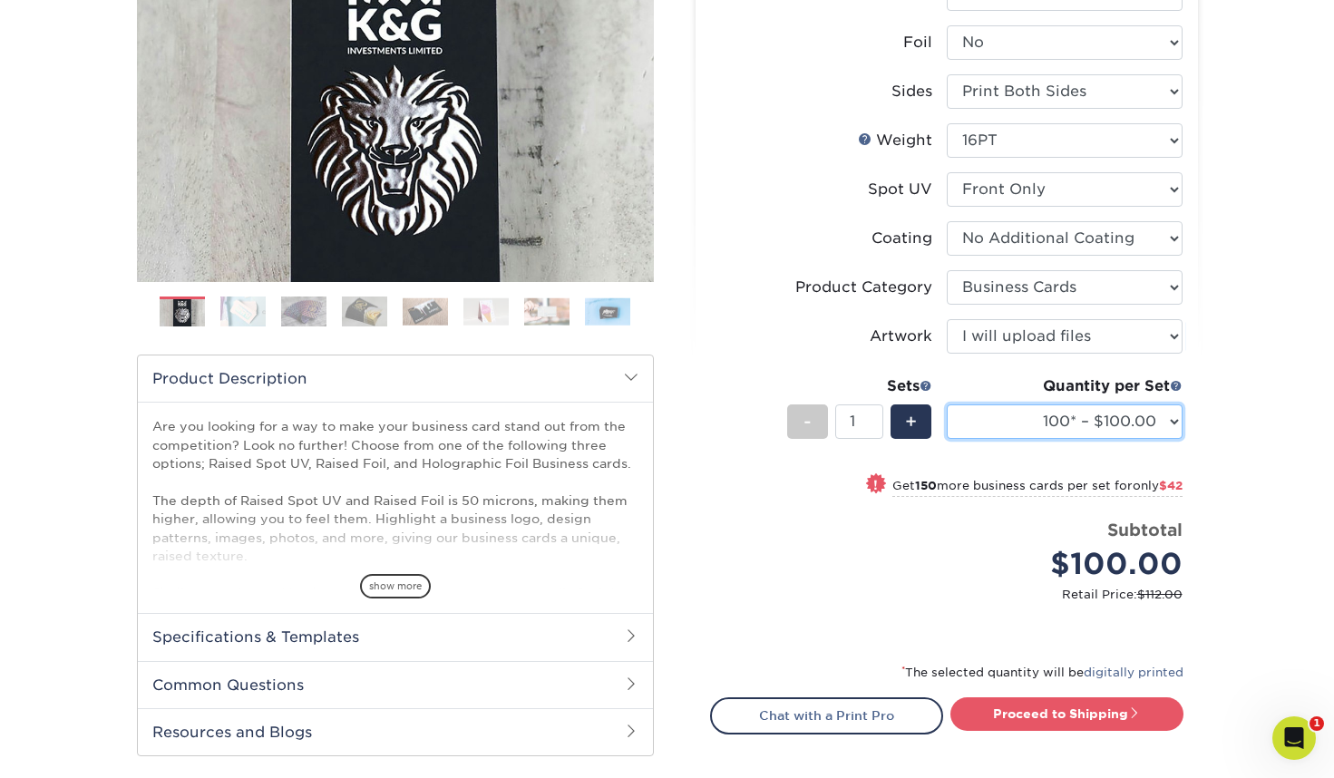
click at [997, 415] on select "100* – $100.00 250* – $142.00 500* – $192.00" at bounding box center [1065, 421] width 236 height 34
select select "500* – $192.00"
click at [947, 404] on select "100* – $100.00 250* – $142.00 500* – $192.00" at bounding box center [1065, 421] width 236 height 34
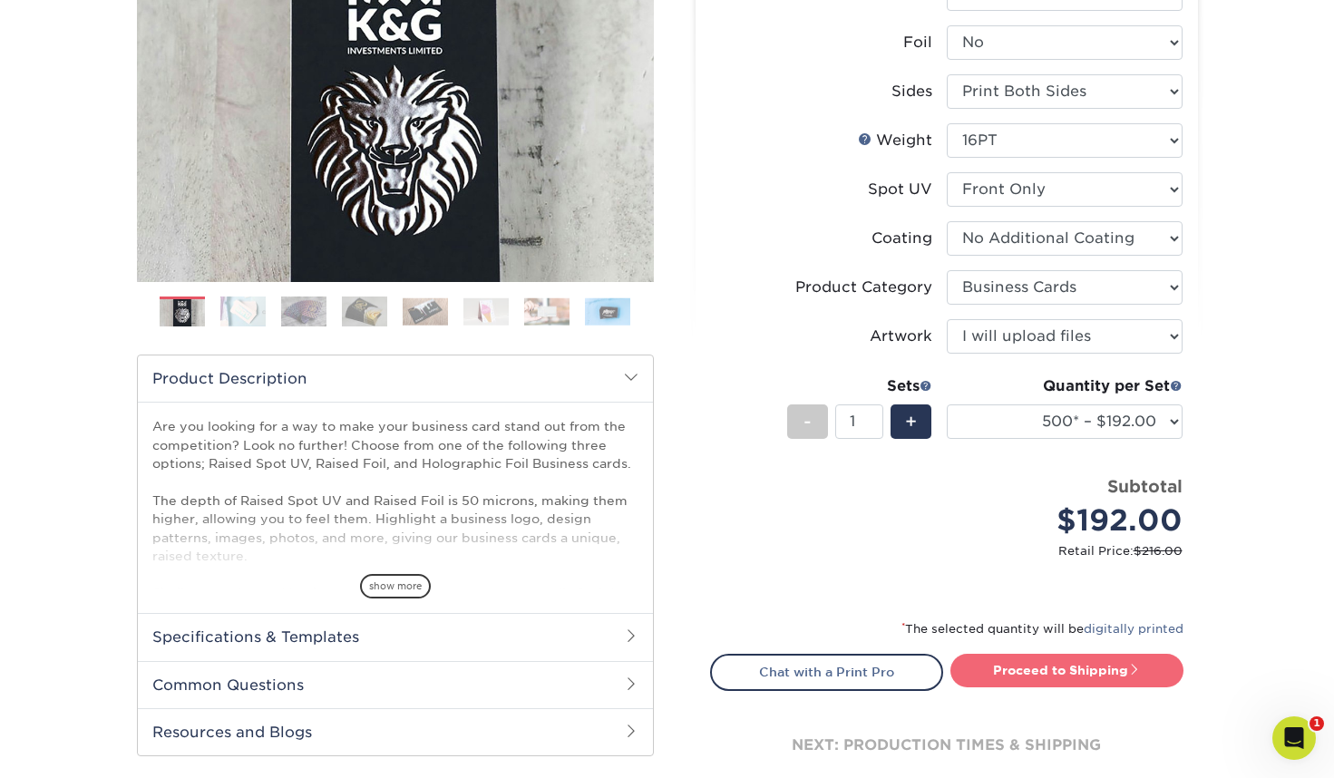
click at [987, 676] on link "Proceed to Shipping" at bounding box center [1066, 670] width 233 height 33
type input "Set 1"
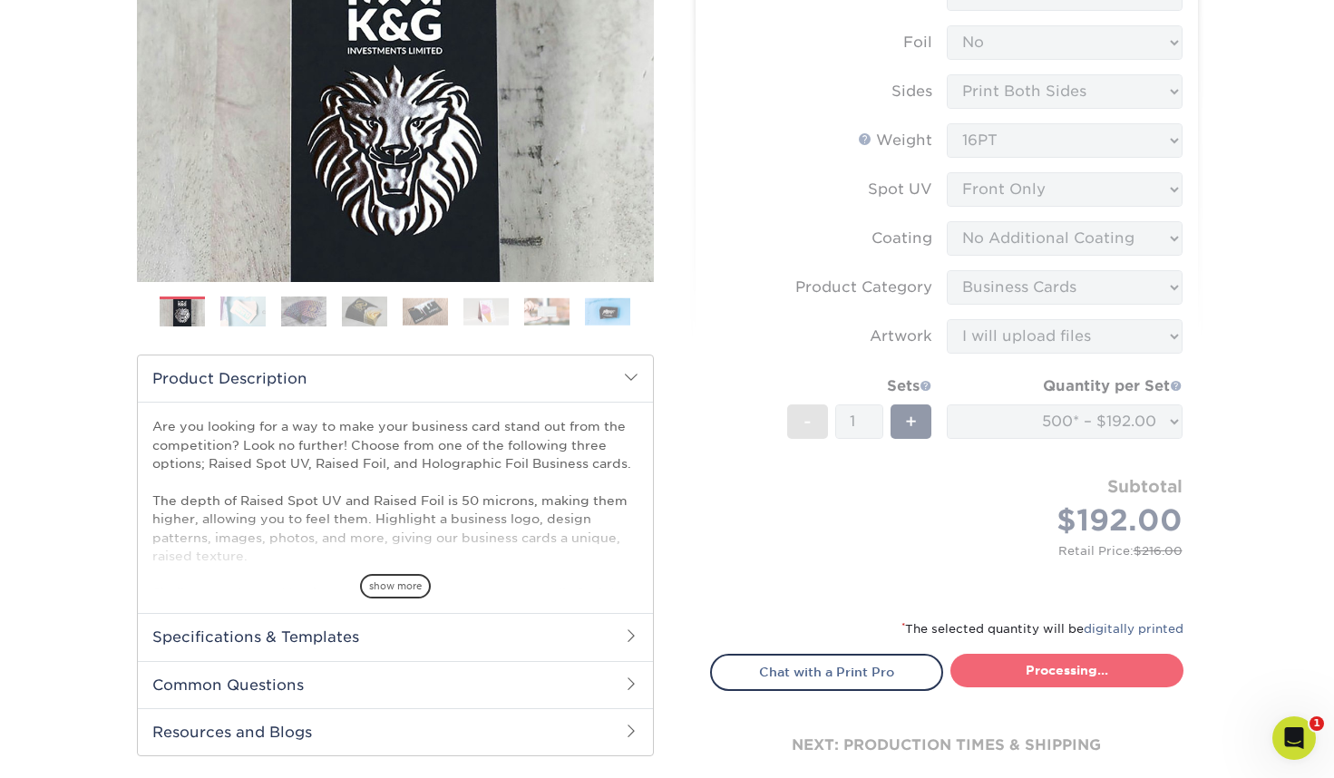
select select "028e9ad4-f42b-42cd-b8a3-fa699623ed4c"
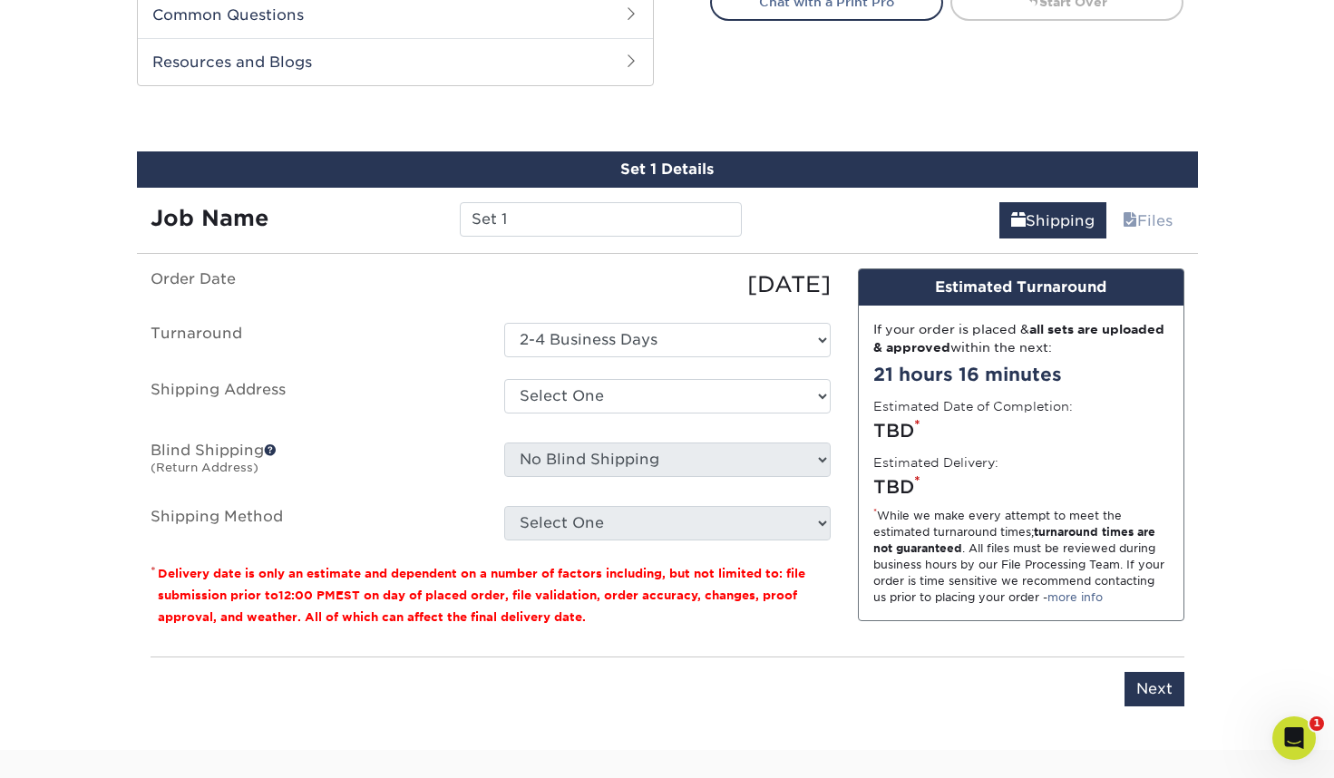
scroll to position [1084, 0]
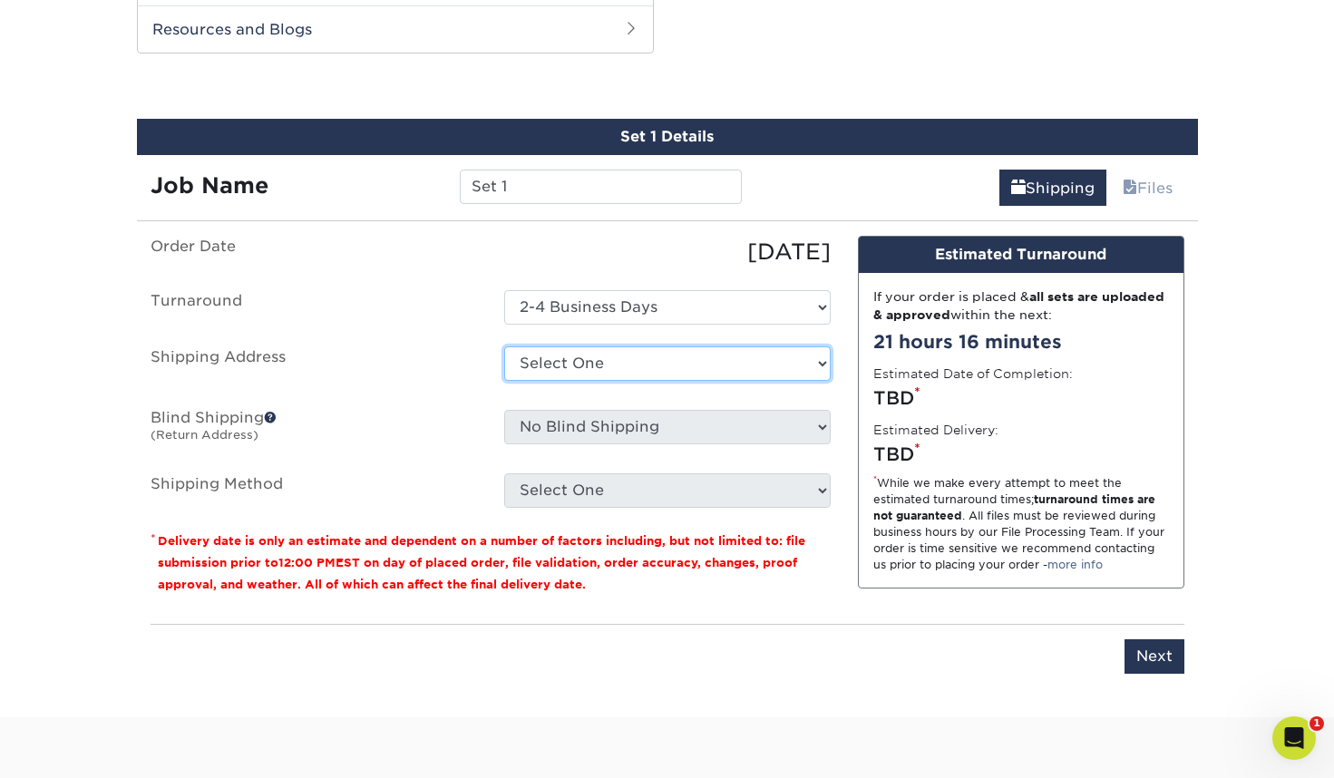
click at [579, 351] on select "Select One [PERSON_NAME] Group Citizens for [PERSON_NAME] [PERSON_NAME] 2024 [P…" at bounding box center [667, 363] width 326 height 34
select select "284952"
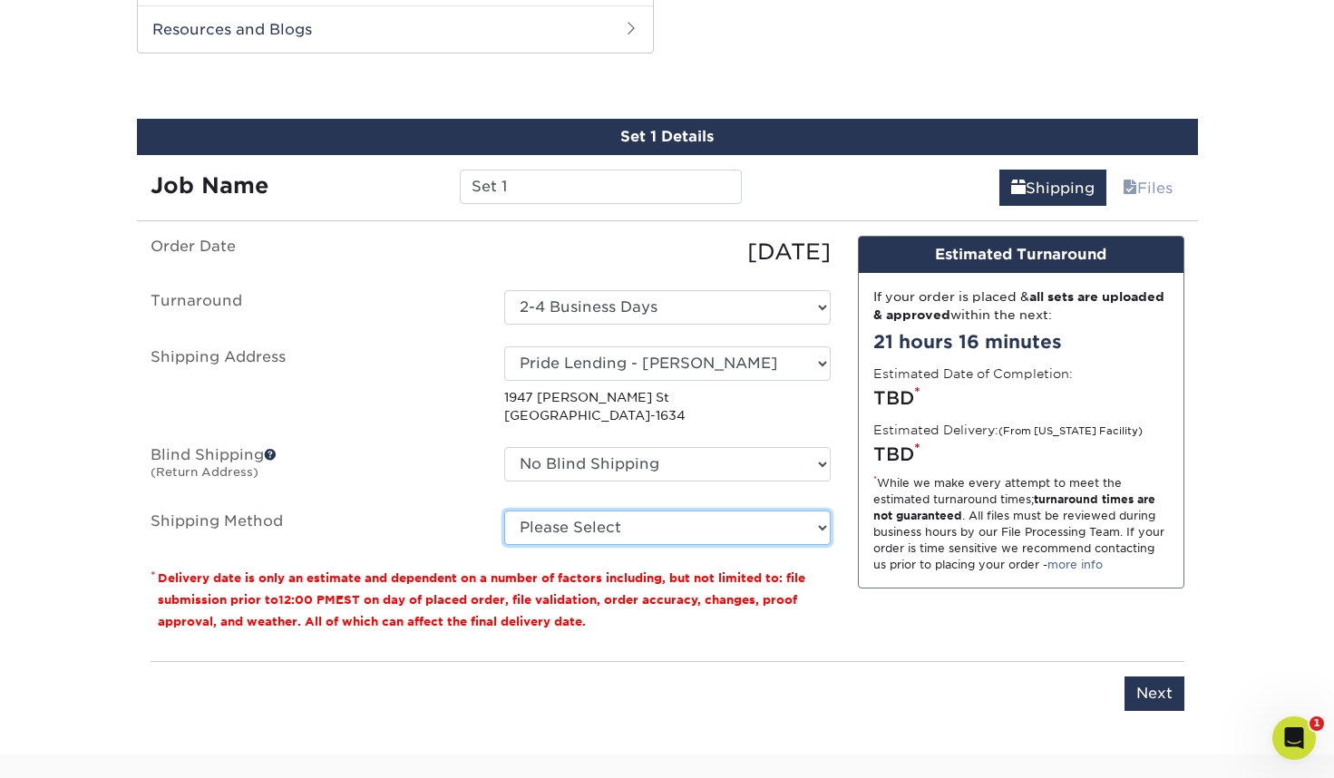
click at [554, 521] on select "Please Select Ground Shipping (+$8.96) 3 Day Shipping Service (+$20.08) 2 Day A…" at bounding box center [667, 528] width 326 height 34
select select "03"
click at [504, 511] on select "Please Select Ground Shipping (+$8.96) 3 Day Shipping Service (+$20.08) 2 Day A…" at bounding box center [667, 528] width 326 height 34
